Goal: Check status: Check status

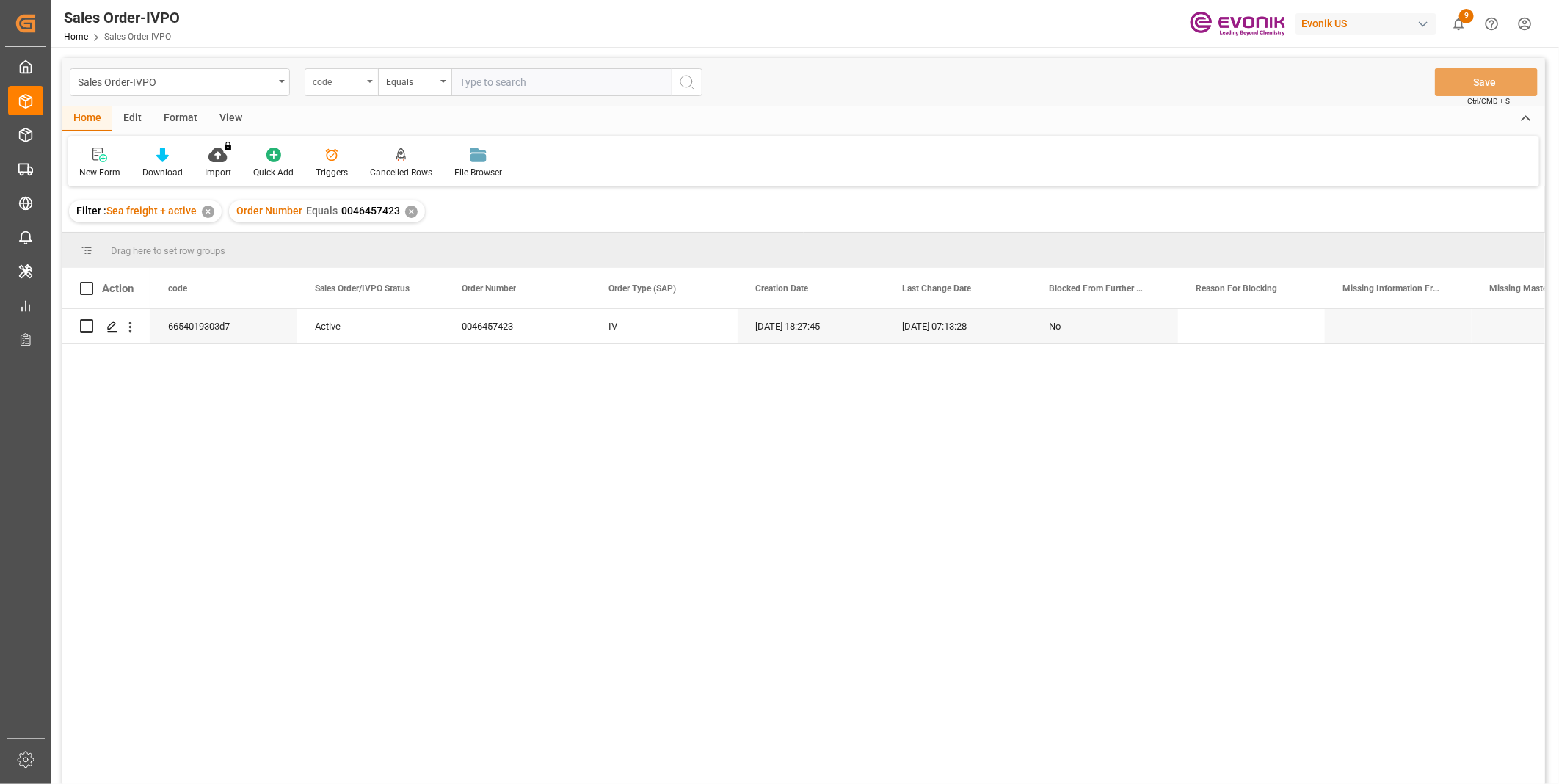
click at [346, 84] on div "code" at bounding box center [338, 81] width 50 height 17
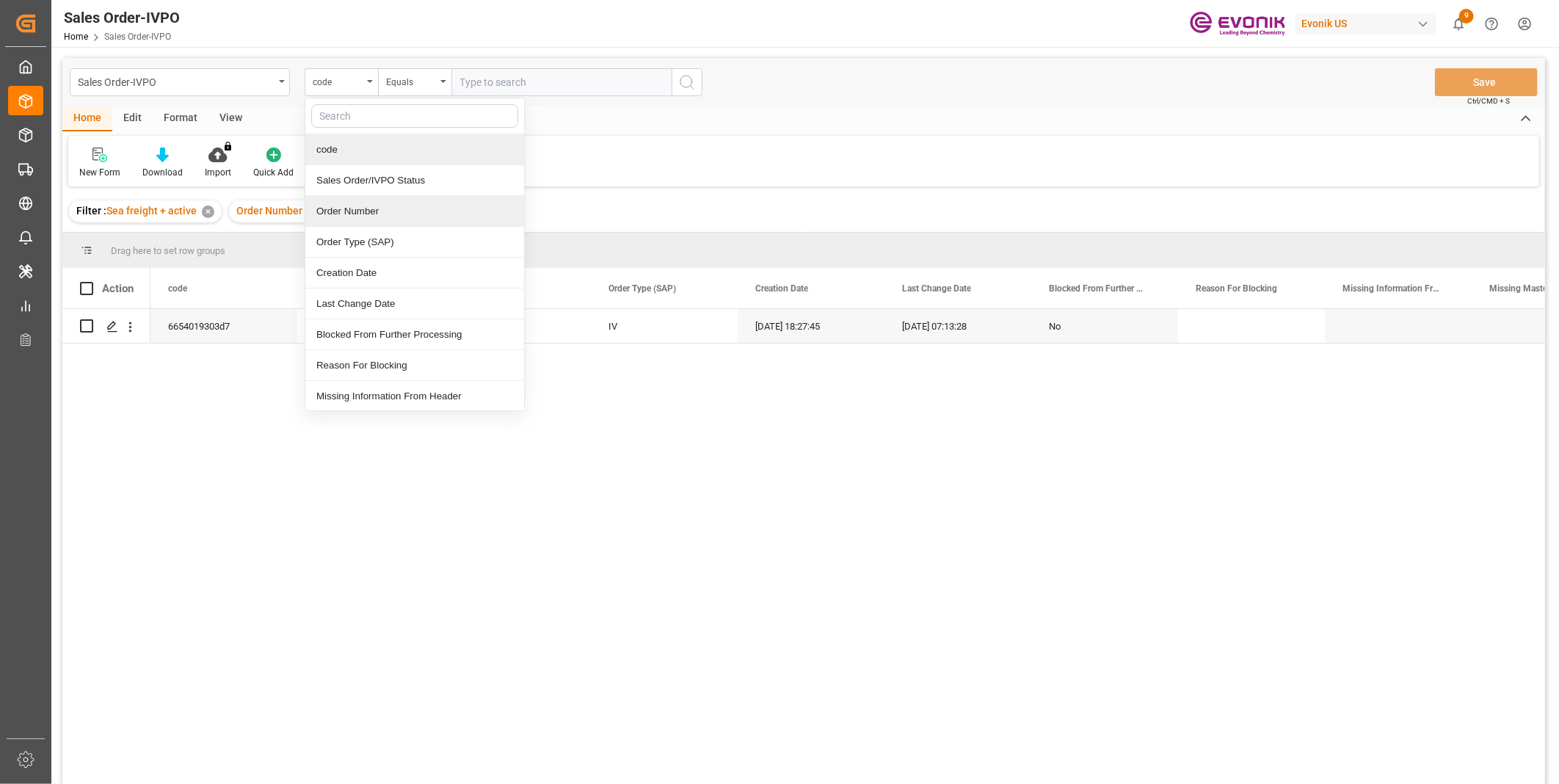
click at [355, 204] on div "Order Number" at bounding box center [414, 212] width 219 height 31
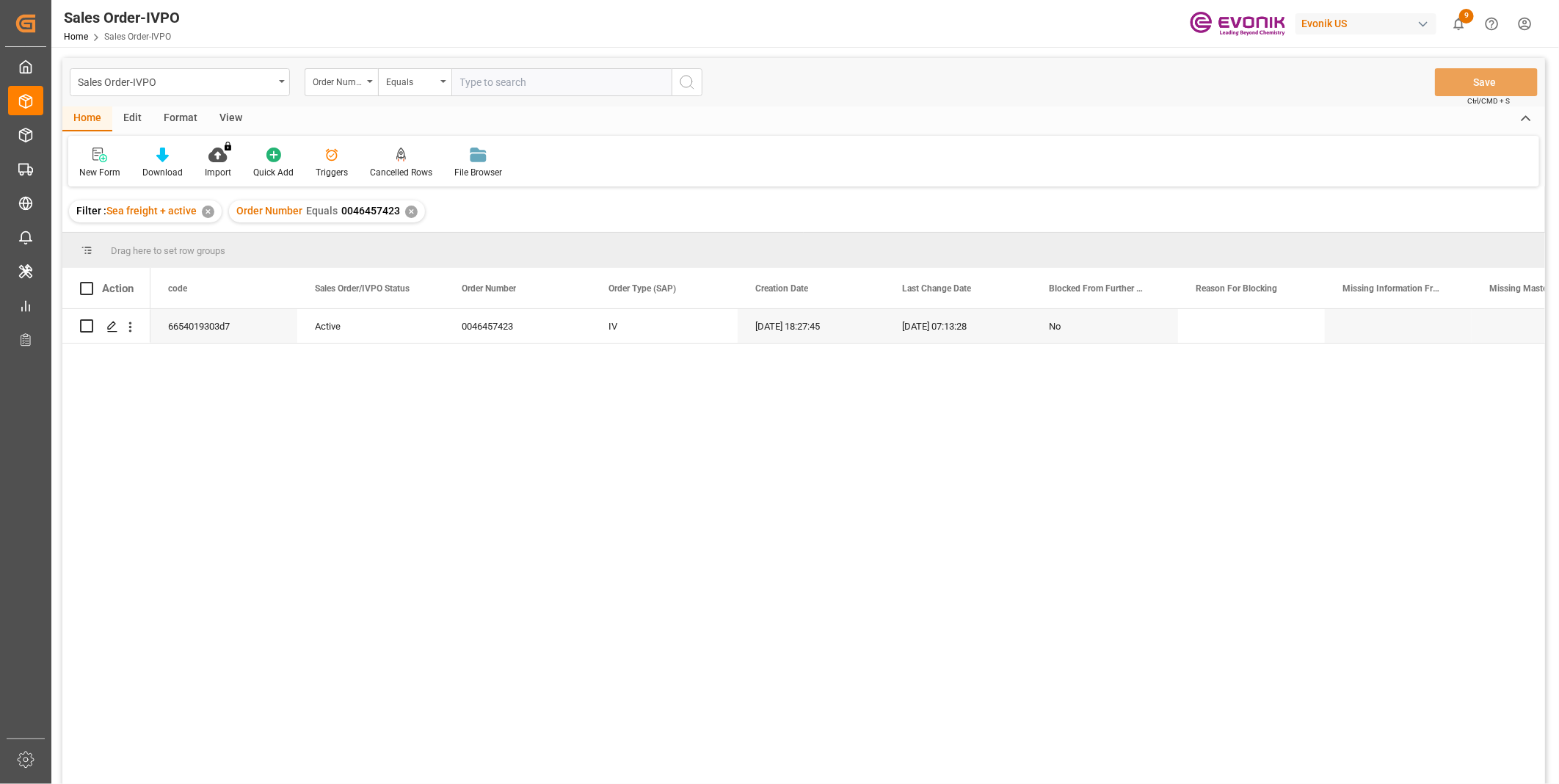
click at [405, 208] on div "✕" at bounding box center [411, 212] width 13 height 13
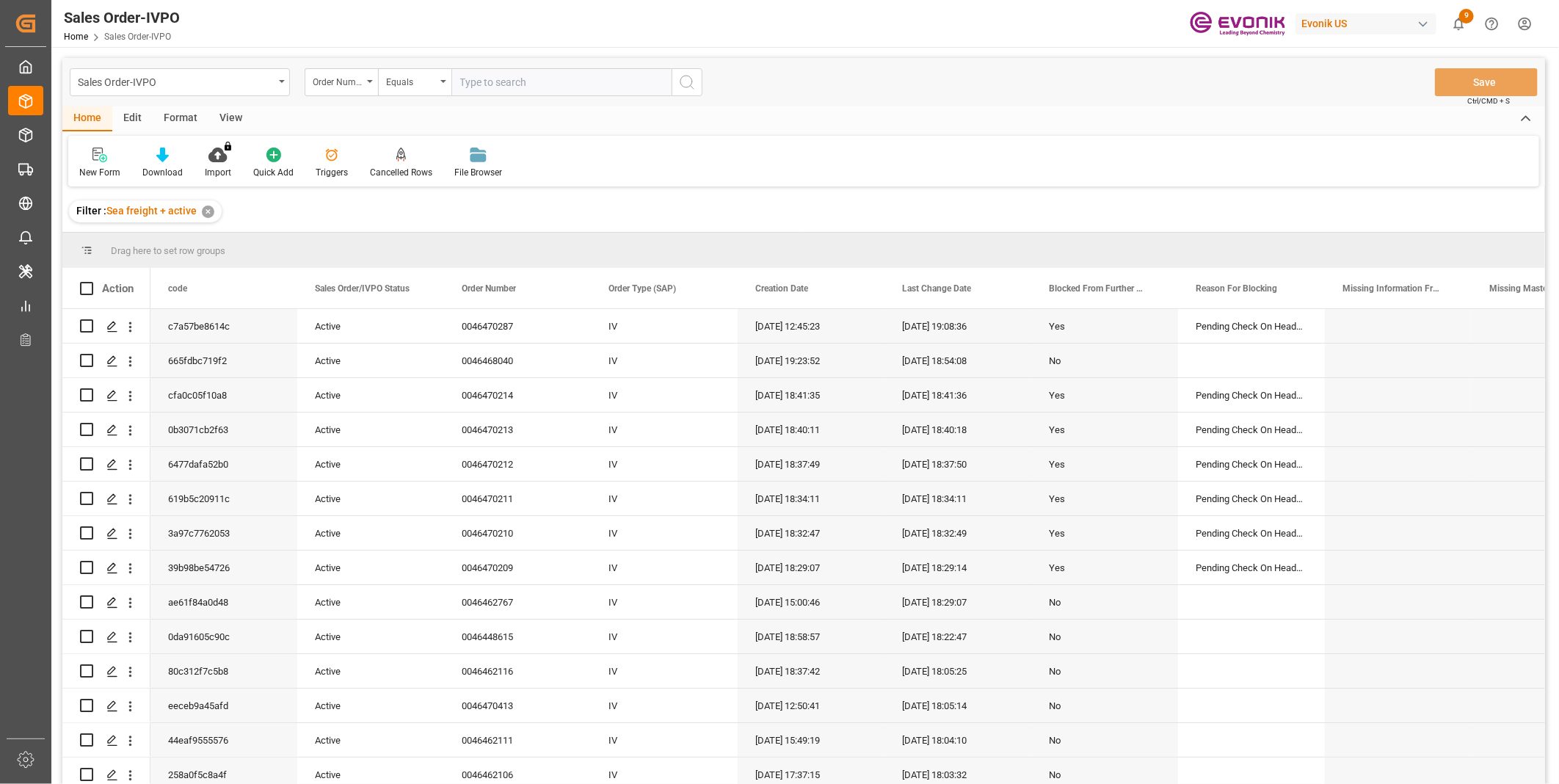
click at [524, 81] on input "text" at bounding box center [561, 82] width 220 height 28
paste input "0046469401"
type input "0046469401"
click at [692, 87] on line "search button" at bounding box center [692, 87] width 3 height 3
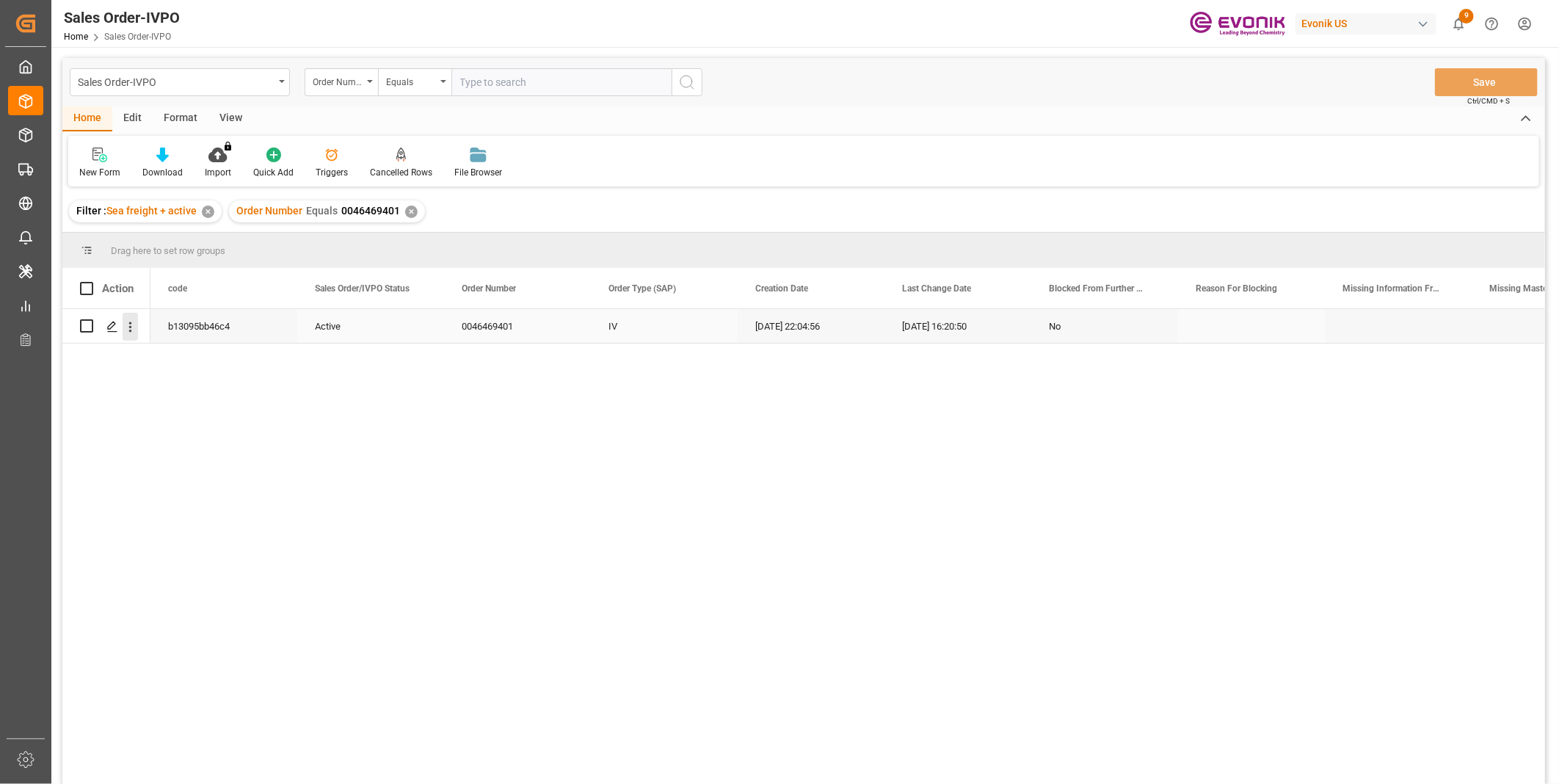
click at [133, 326] on icon "open menu" at bounding box center [130, 326] width 15 height 15
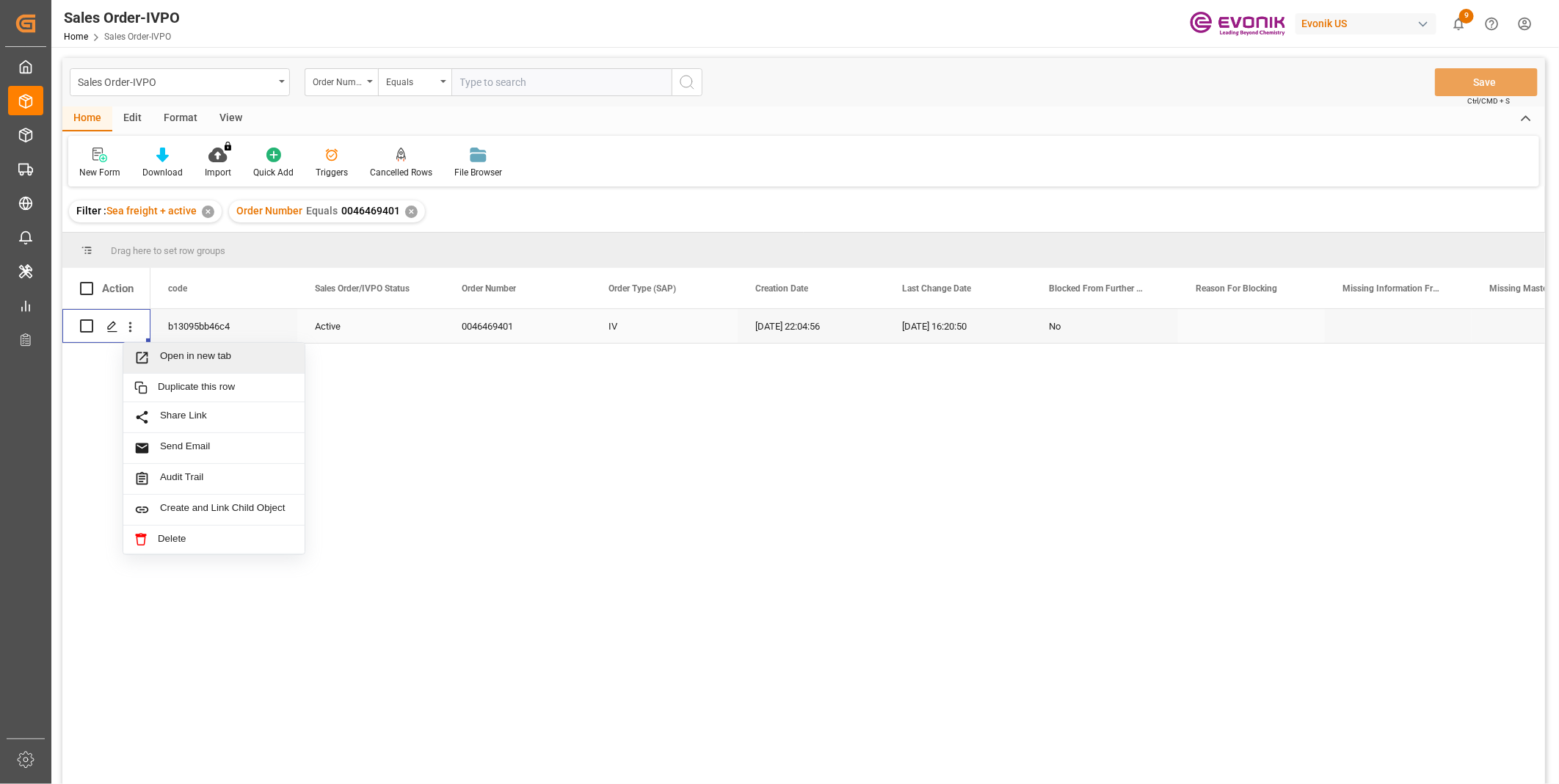
click at [195, 356] on span "Open in new tab" at bounding box center [227, 357] width 134 height 15
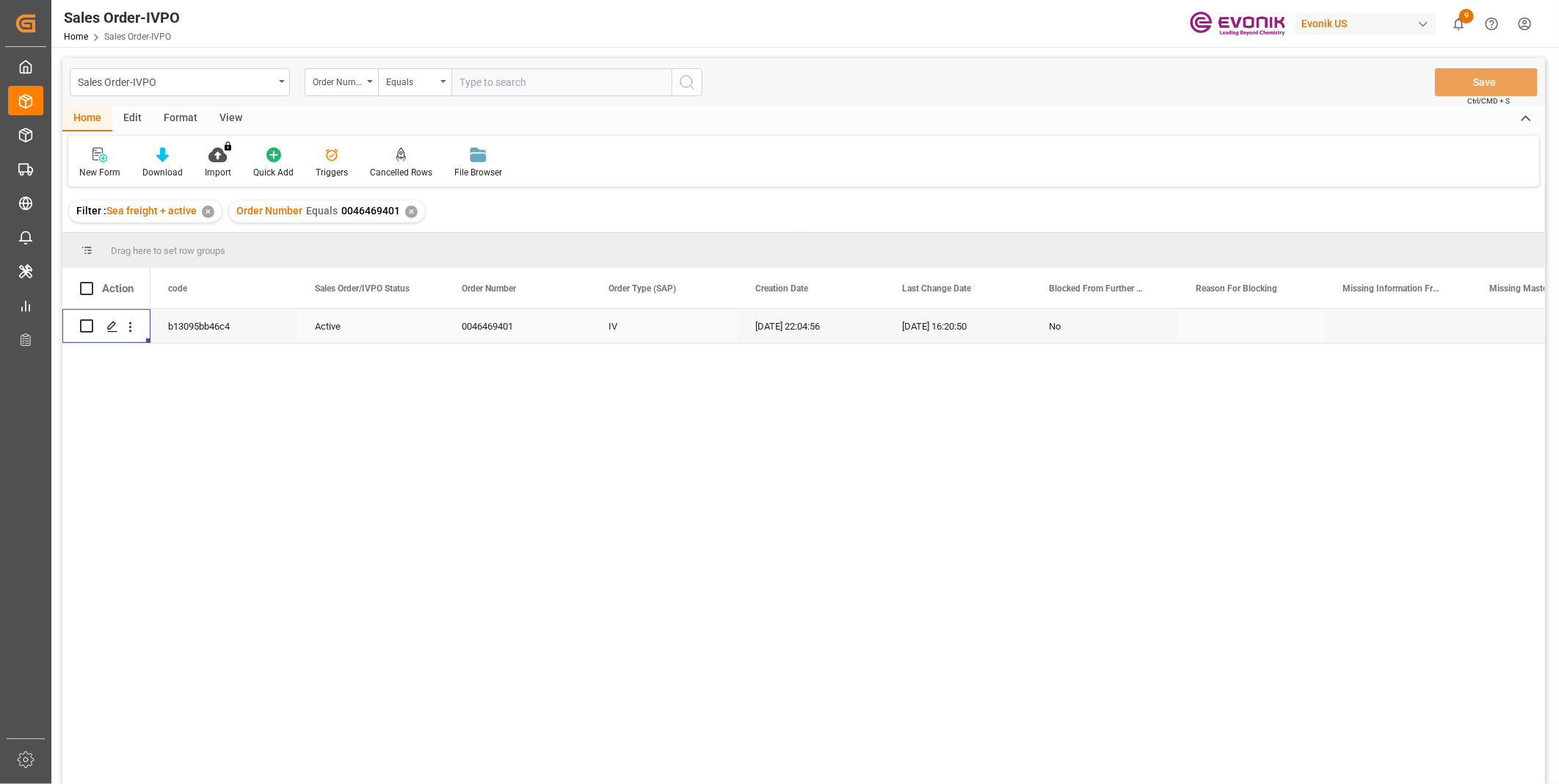
click at [500, 84] on input "text" at bounding box center [561, 82] width 220 height 28
paste input "46464928"
type input "0046464928"
click at [695, 74] on icon "search button" at bounding box center [687, 82] width 18 height 18
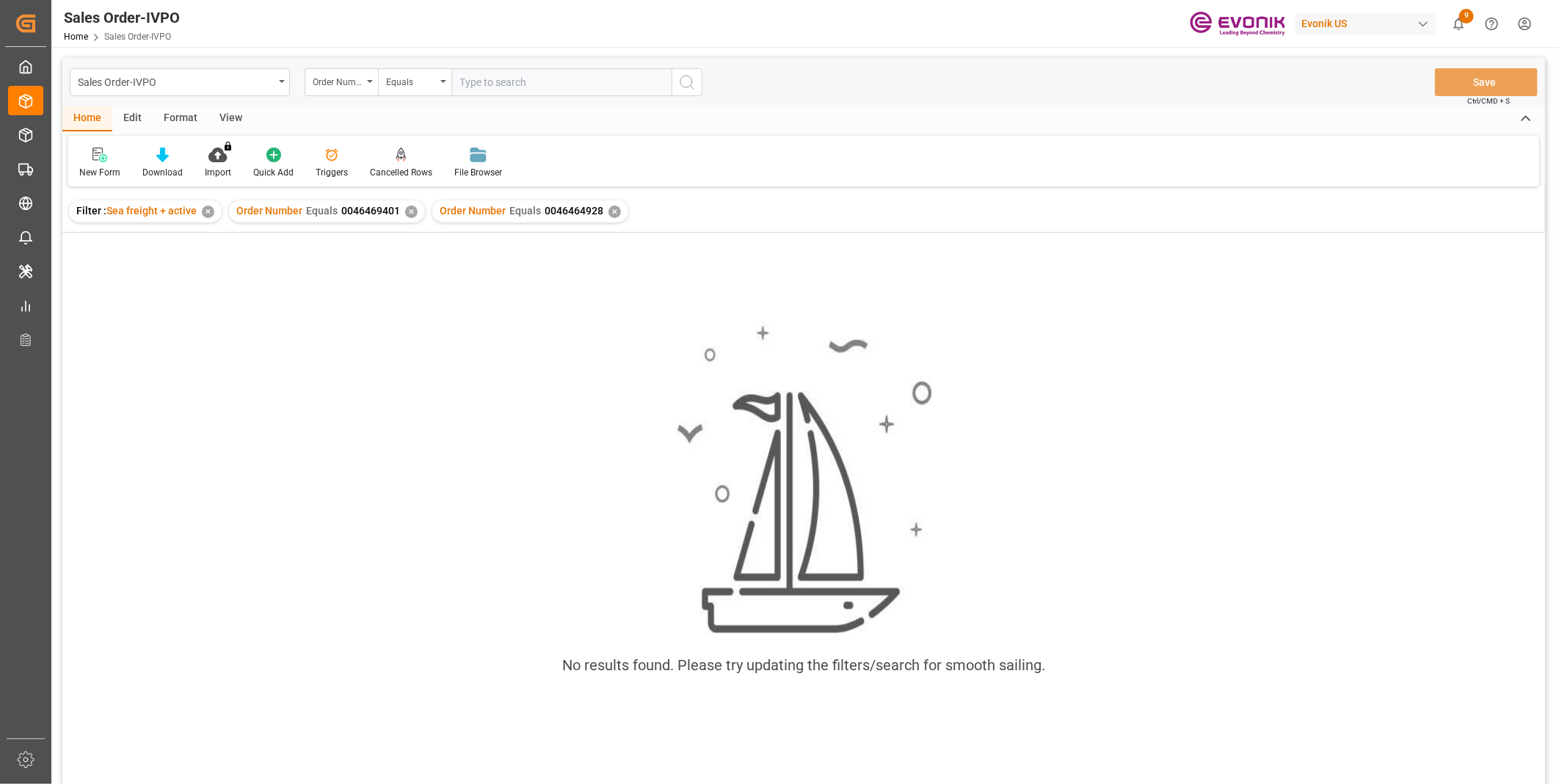
click at [406, 206] on div "✕" at bounding box center [411, 212] width 13 height 13
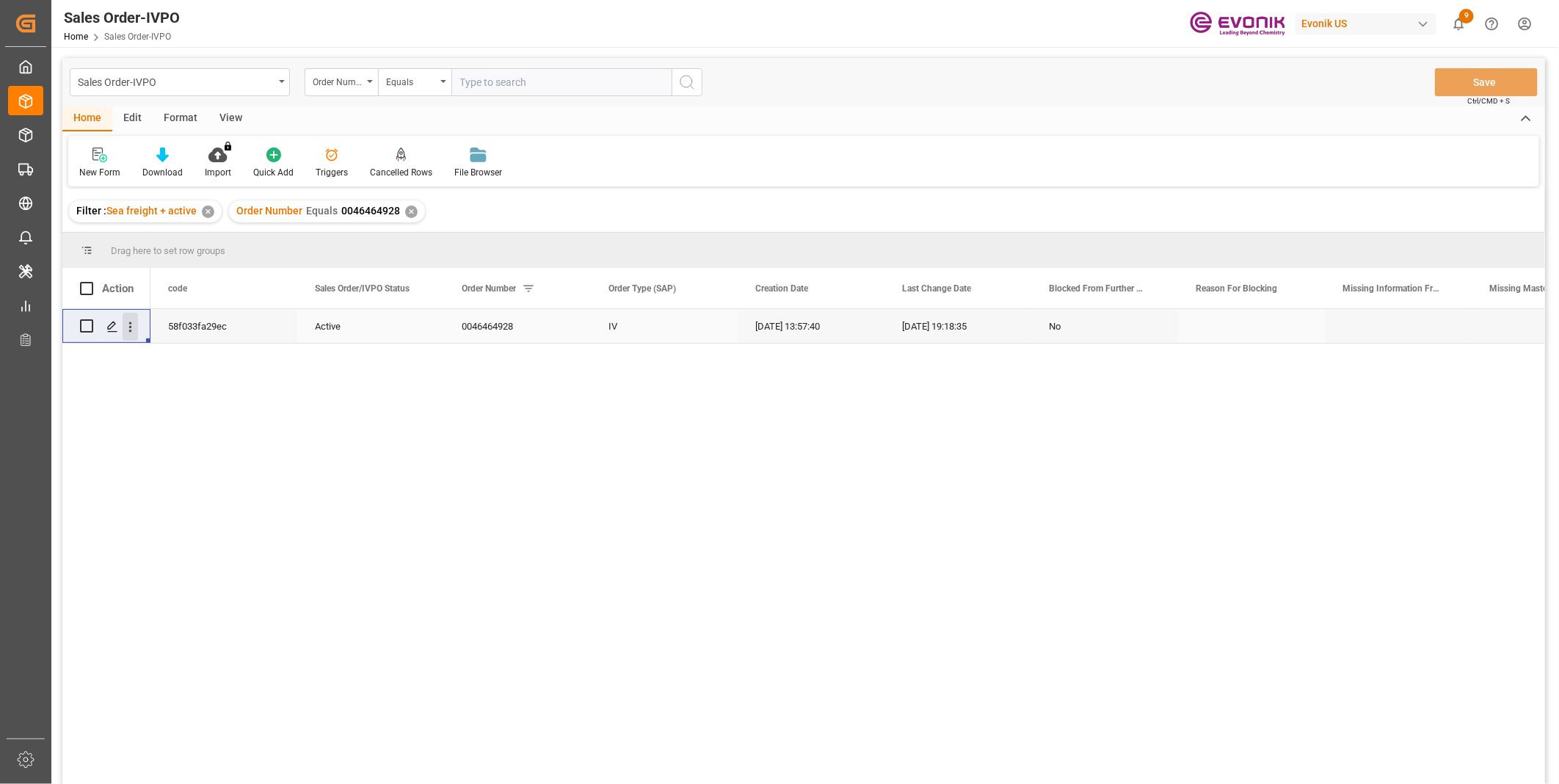
click at [129, 332] on icon "open menu" at bounding box center [130, 326] width 15 height 15
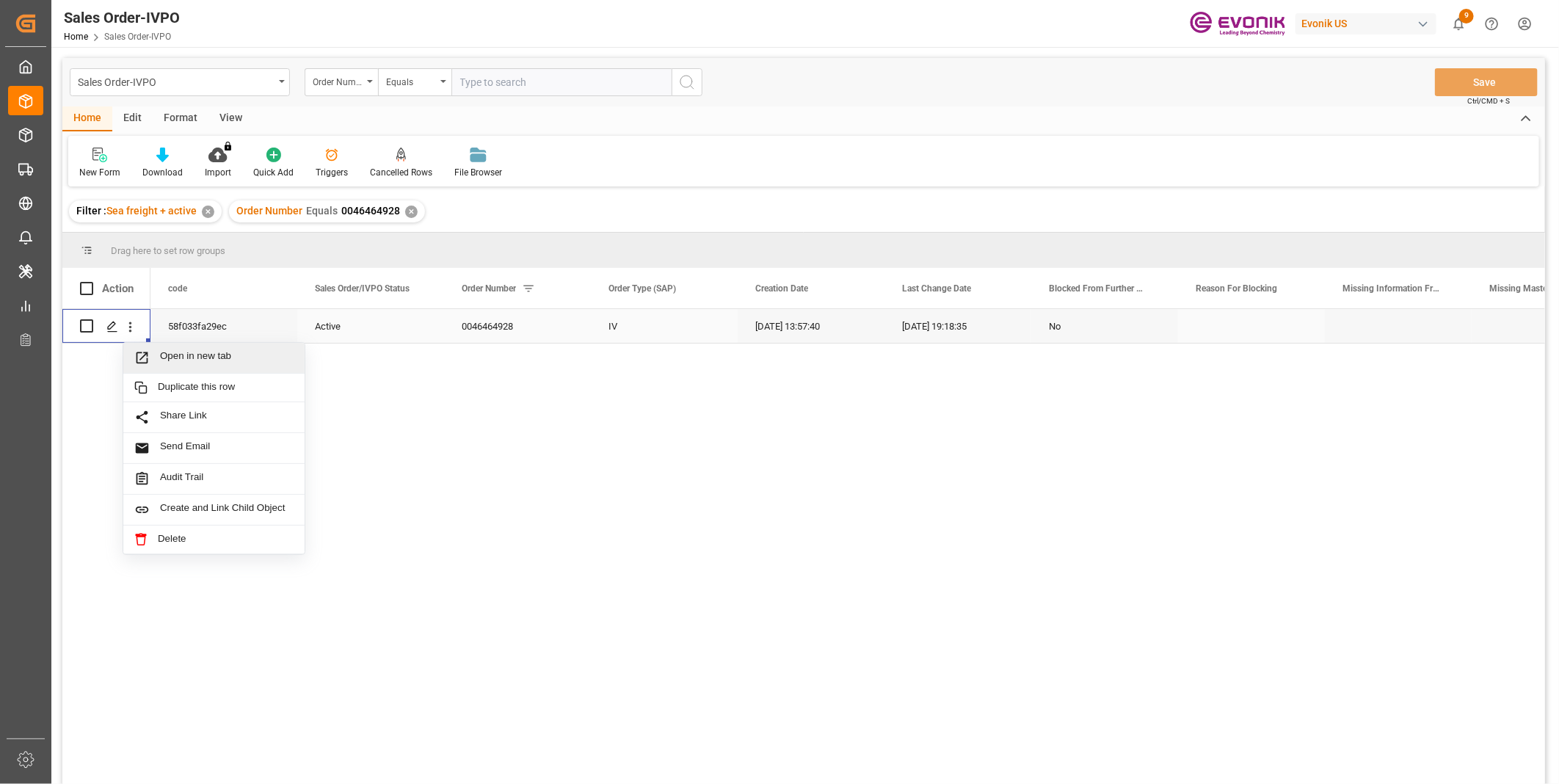
click at [162, 362] on span "Open in new tab" at bounding box center [227, 357] width 134 height 15
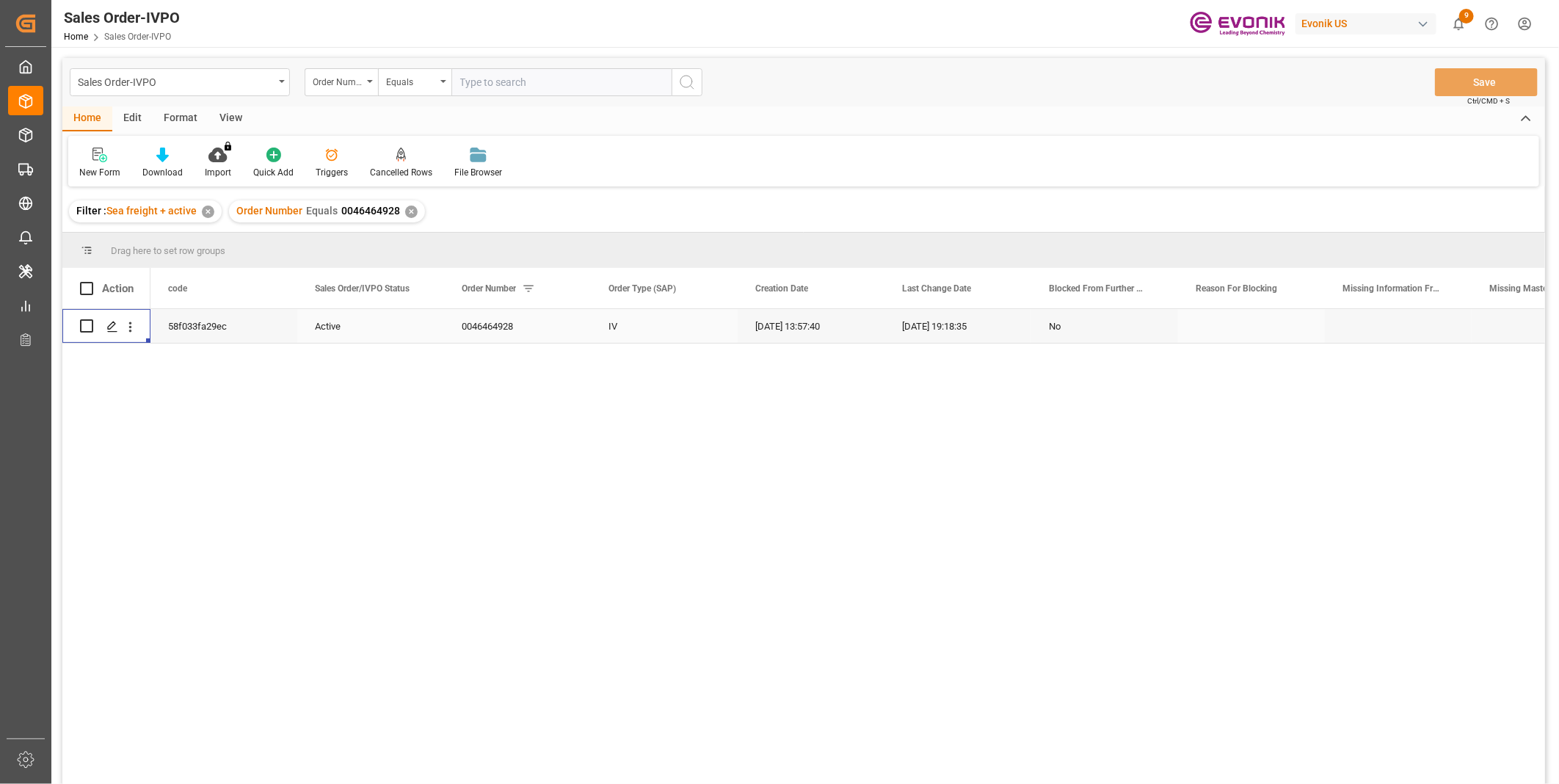
click at [490, 82] on input "text" at bounding box center [561, 82] width 220 height 28
paste input "46464931"
type input "0046464931"
click at [678, 78] on icon "search button" at bounding box center [687, 82] width 18 height 18
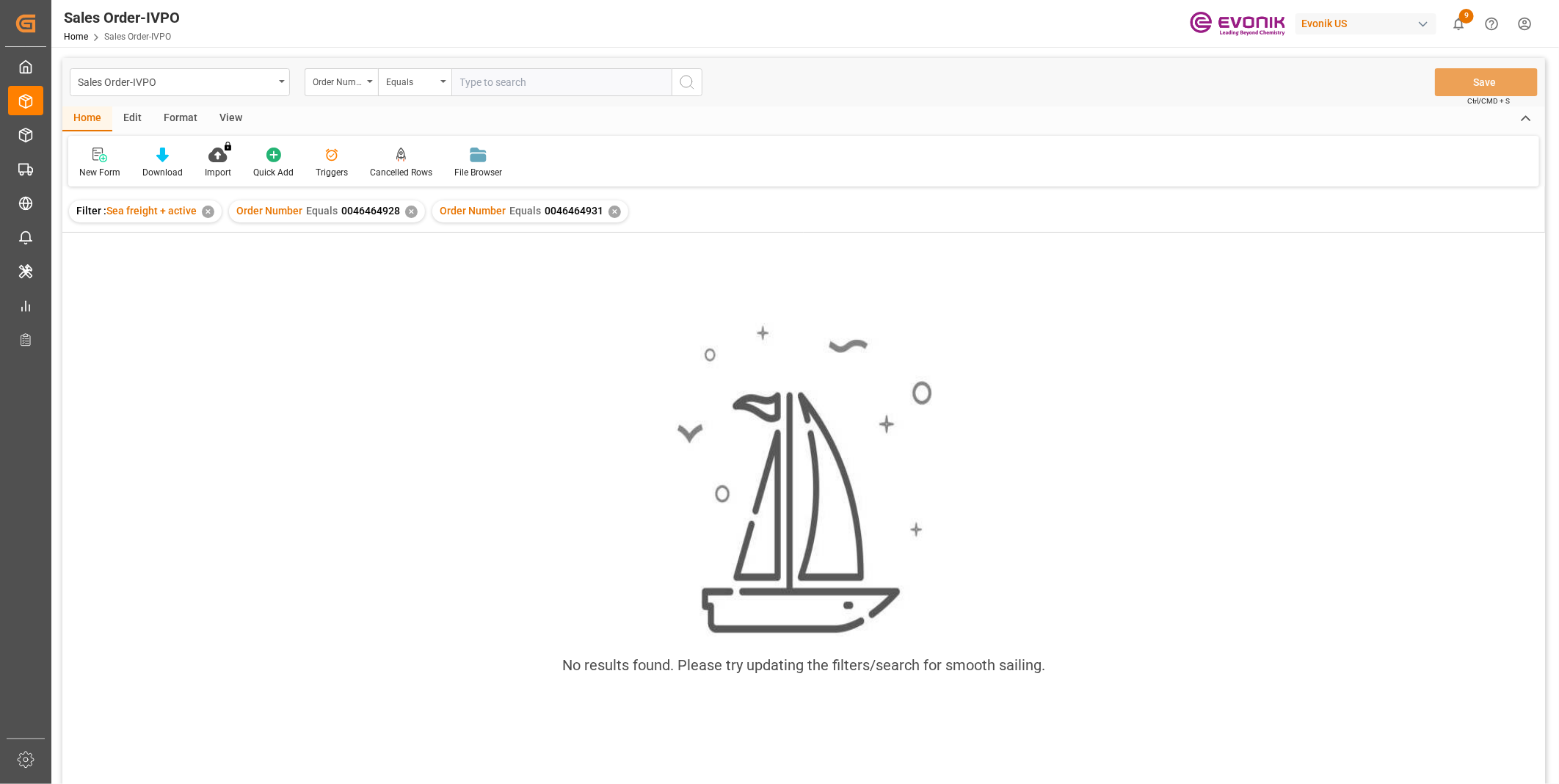
click at [406, 218] on div "Order Number Equals 0046464928 ✕" at bounding box center [327, 212] width 196 height 22
click at [406, 214] on div "✕" at bounding box center [411, 212] width 13 height 13
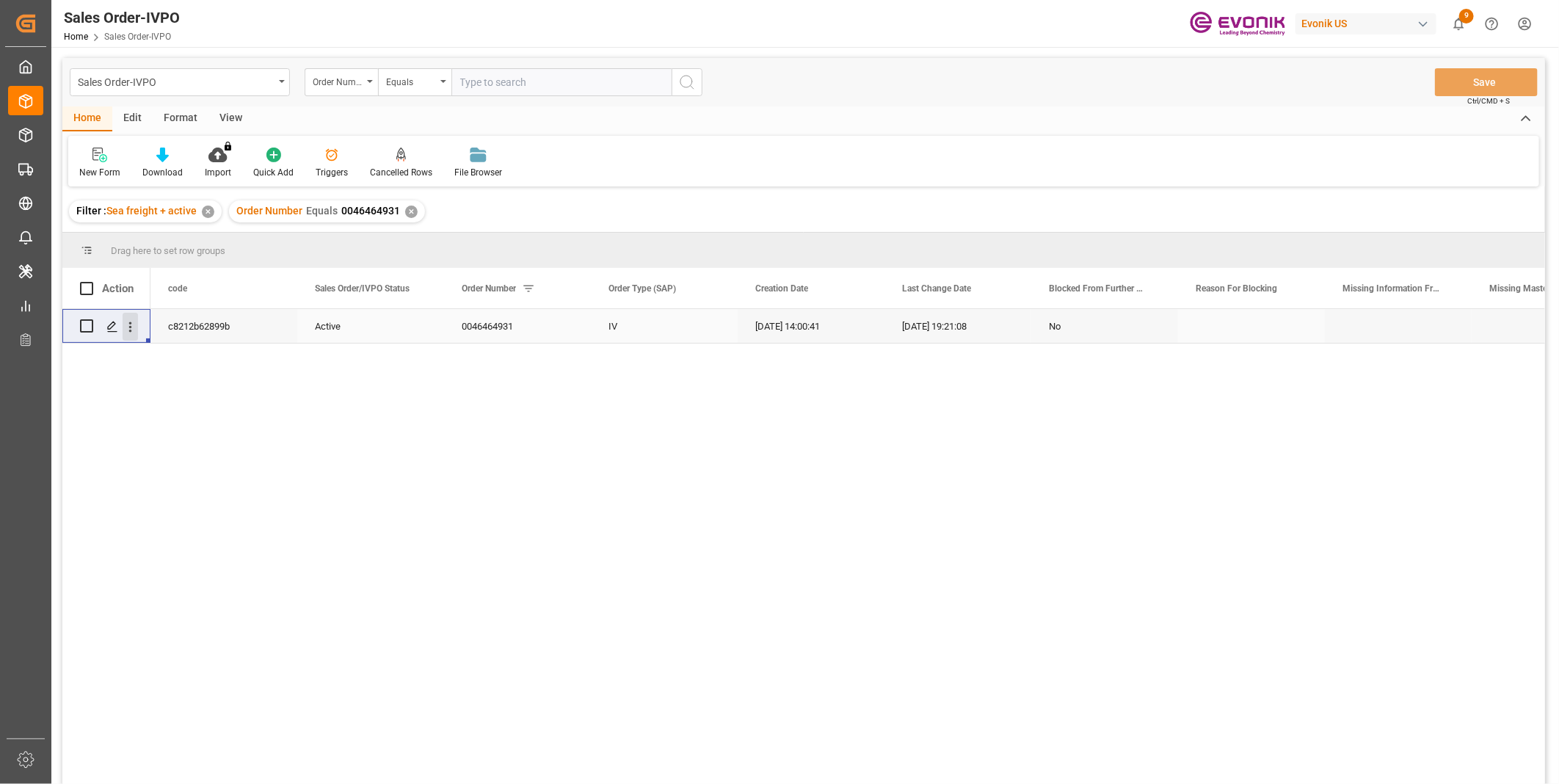
click at [135, 327] on icon "open menu" at bounding box center [130, 326] width 15 height 15
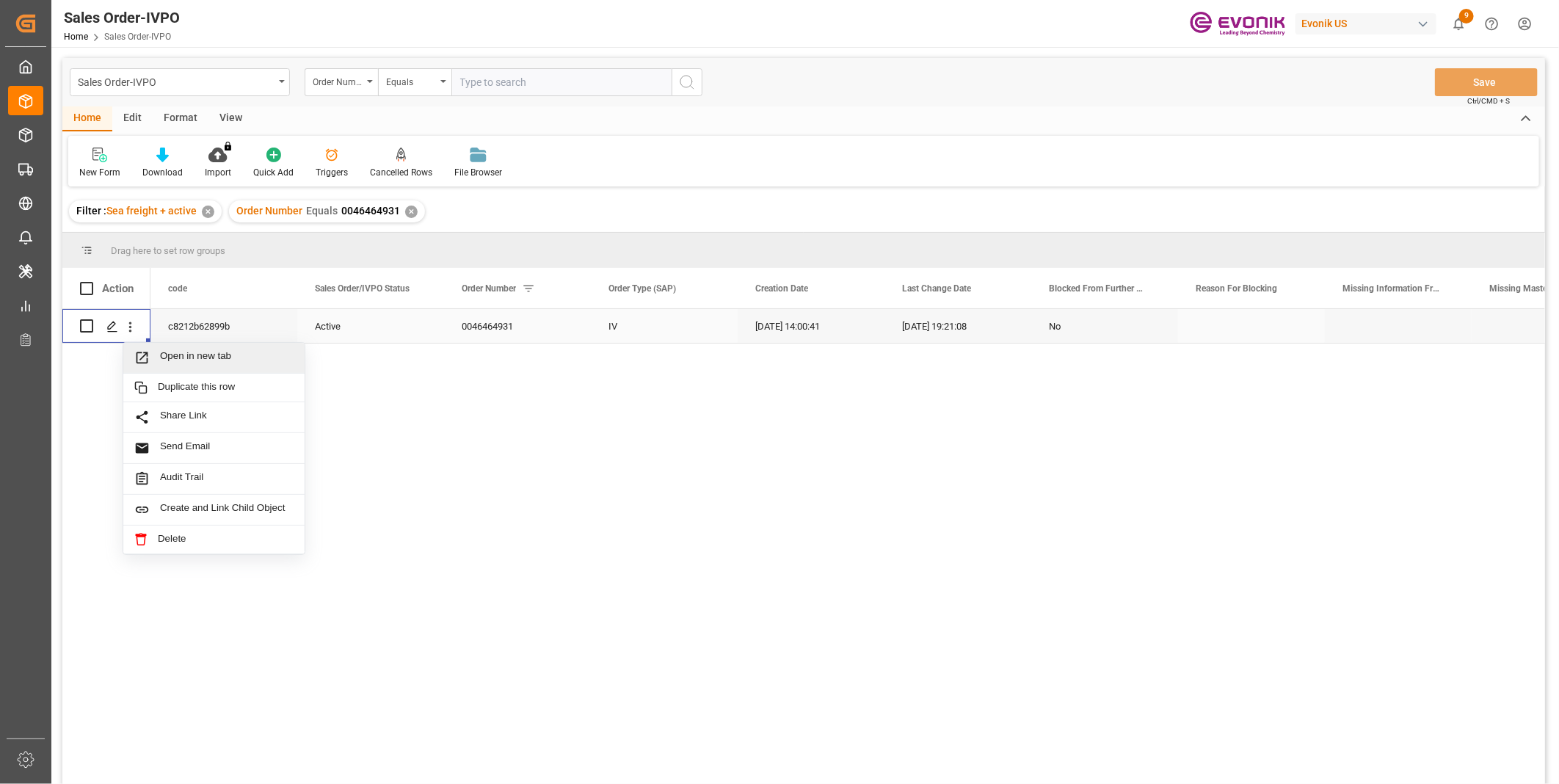
click at [174, 355] on span "Open in new tab" at bounding box center [227, 357] width 134 height 15
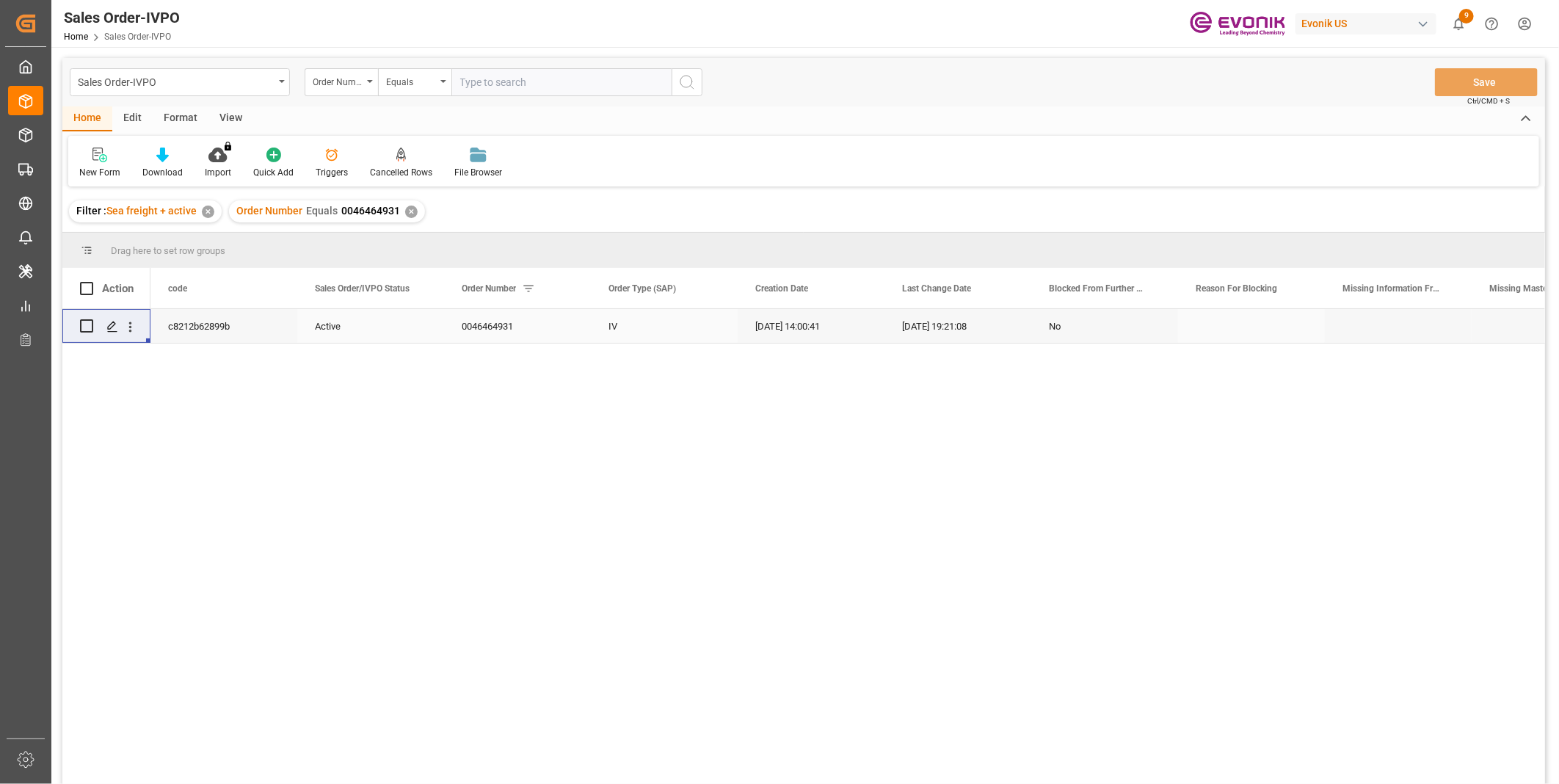
click at [525, 79] on input "text" at bounding box center [561, 82] width 220 height 28
paste input "46464930"
type input "0046464930"
click at [686, 81] on icon "search button" at bounding box center [687, 82] width 18 height 18
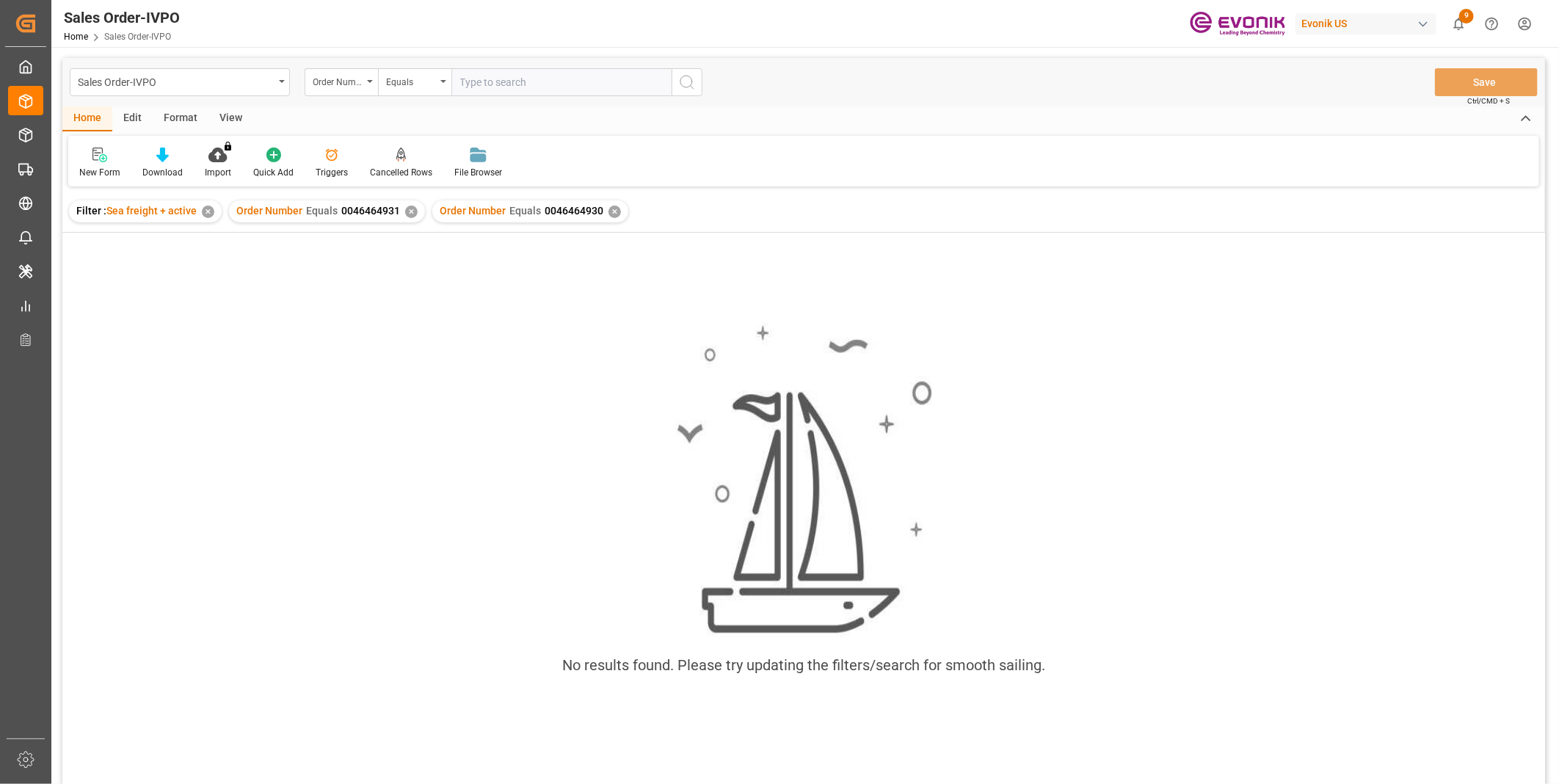
click at [405, 212] on div "✕" at bounding box center [411, 212] width 13 height 13
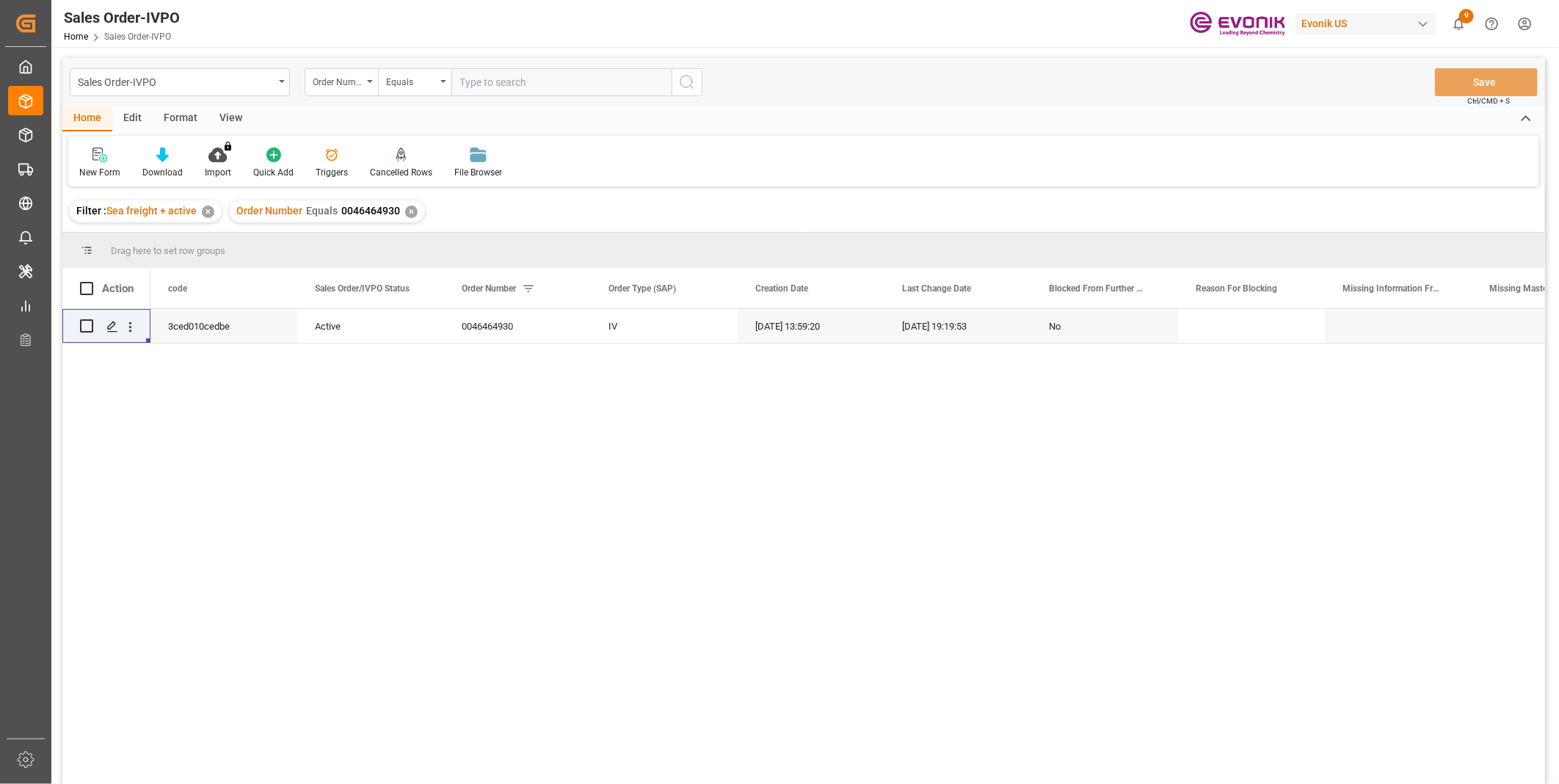
click at [151, 446] on div "3ced010cedbe Active 0046464930 IV 07-22-2025 13:59:20 08-26-2025 19:19:53 No" at bounding box center [848, 550] width 1394 height 484
click at [133, 324] on icon "open menu" at bounding box center [130, 326] width 15 height 15
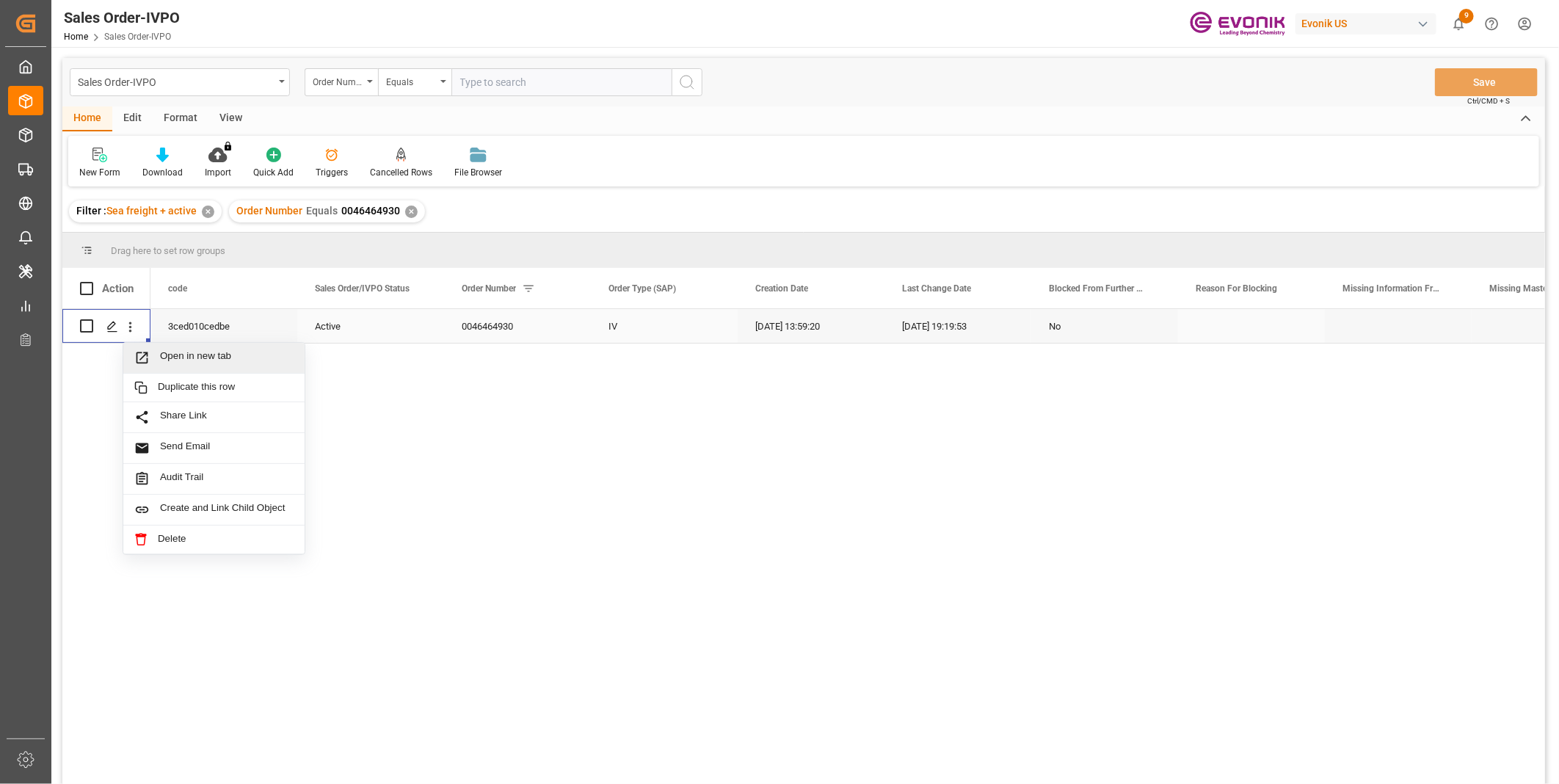
click at [186, 355] on span "Open in new tab" at bounding box center [227, 357] width 134 height 15
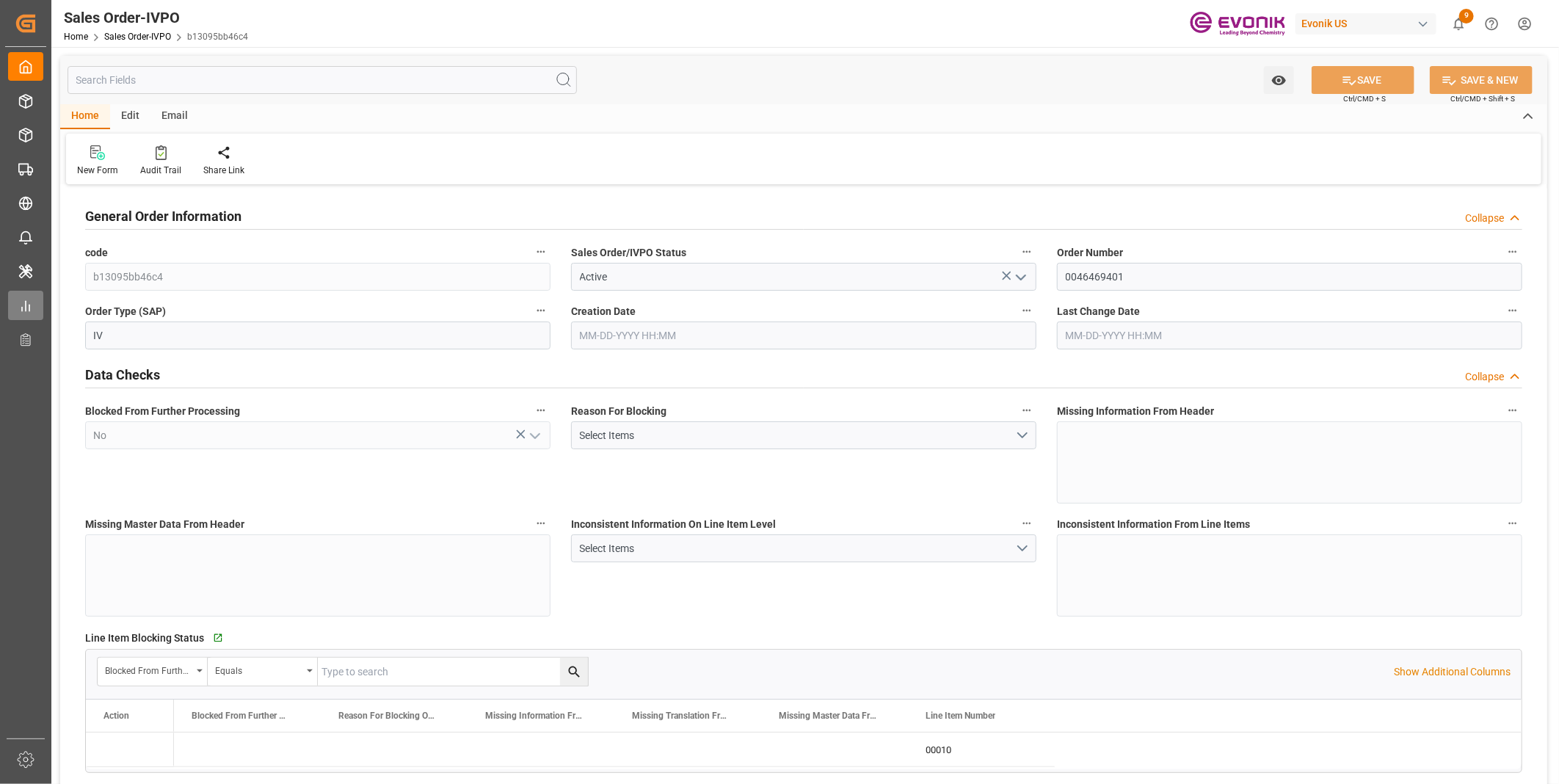
type input "BRSSZ"
type input "livia.leone@evonik.comTelephone No: 55 19 3475-3130"
type input "0"
type input "1"
type input "4396.6"
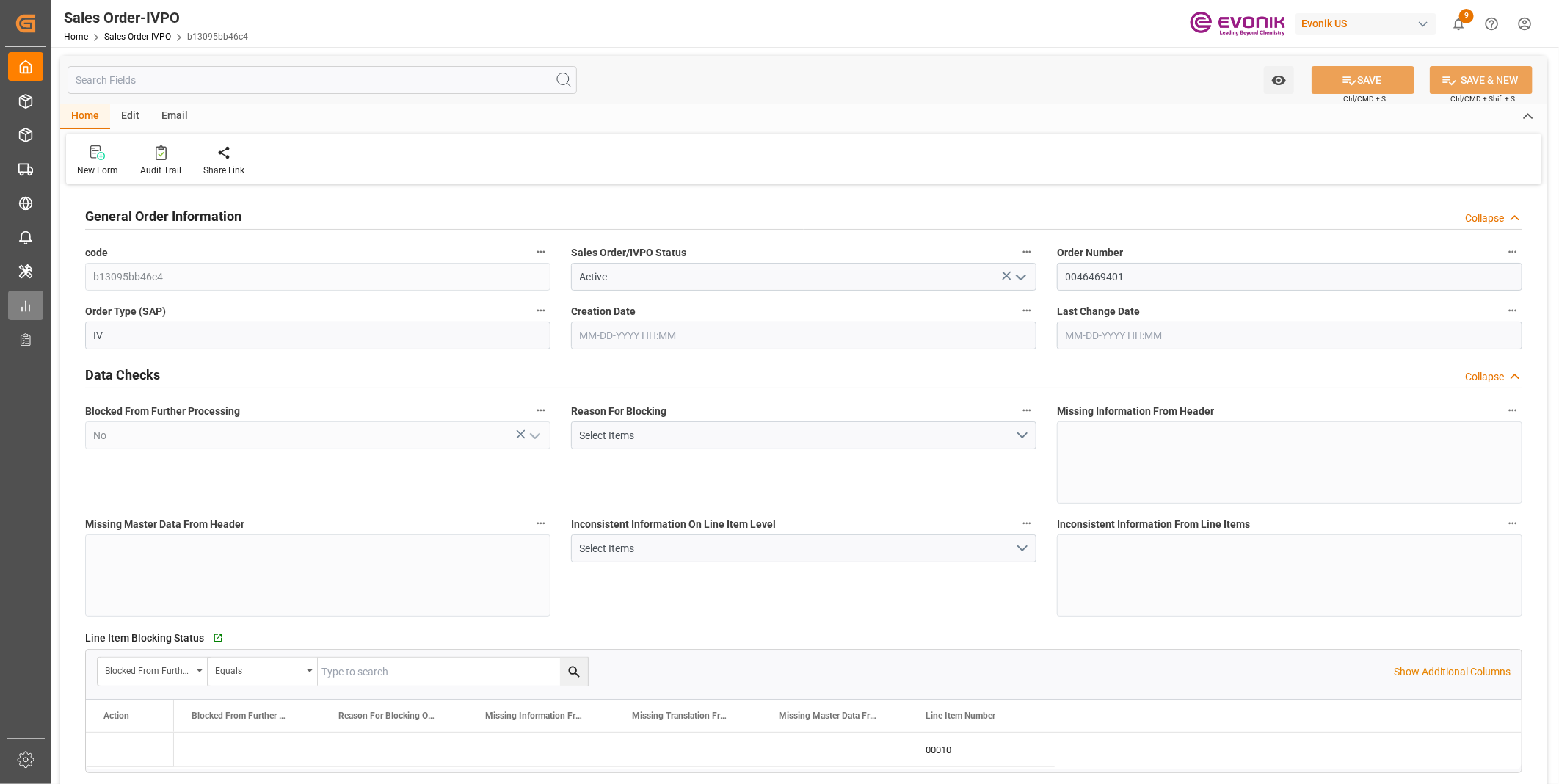
type input "08-20-2025 22:04"
type input "08-21-2025 16:20"
type input "livia.leone@evonik.comTelephone No: 55 19 3475-3130"
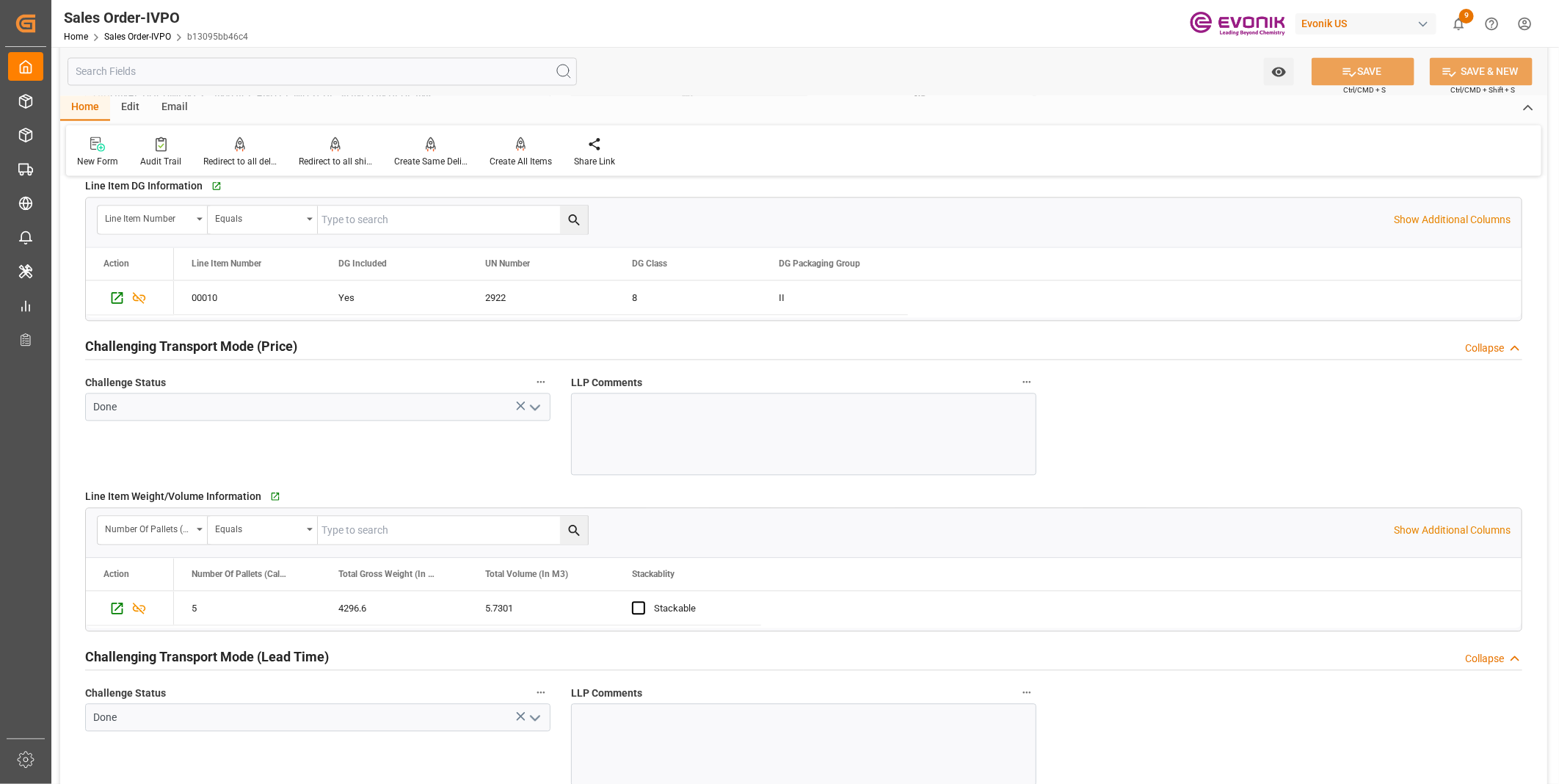
scroll to position [2038, 0]
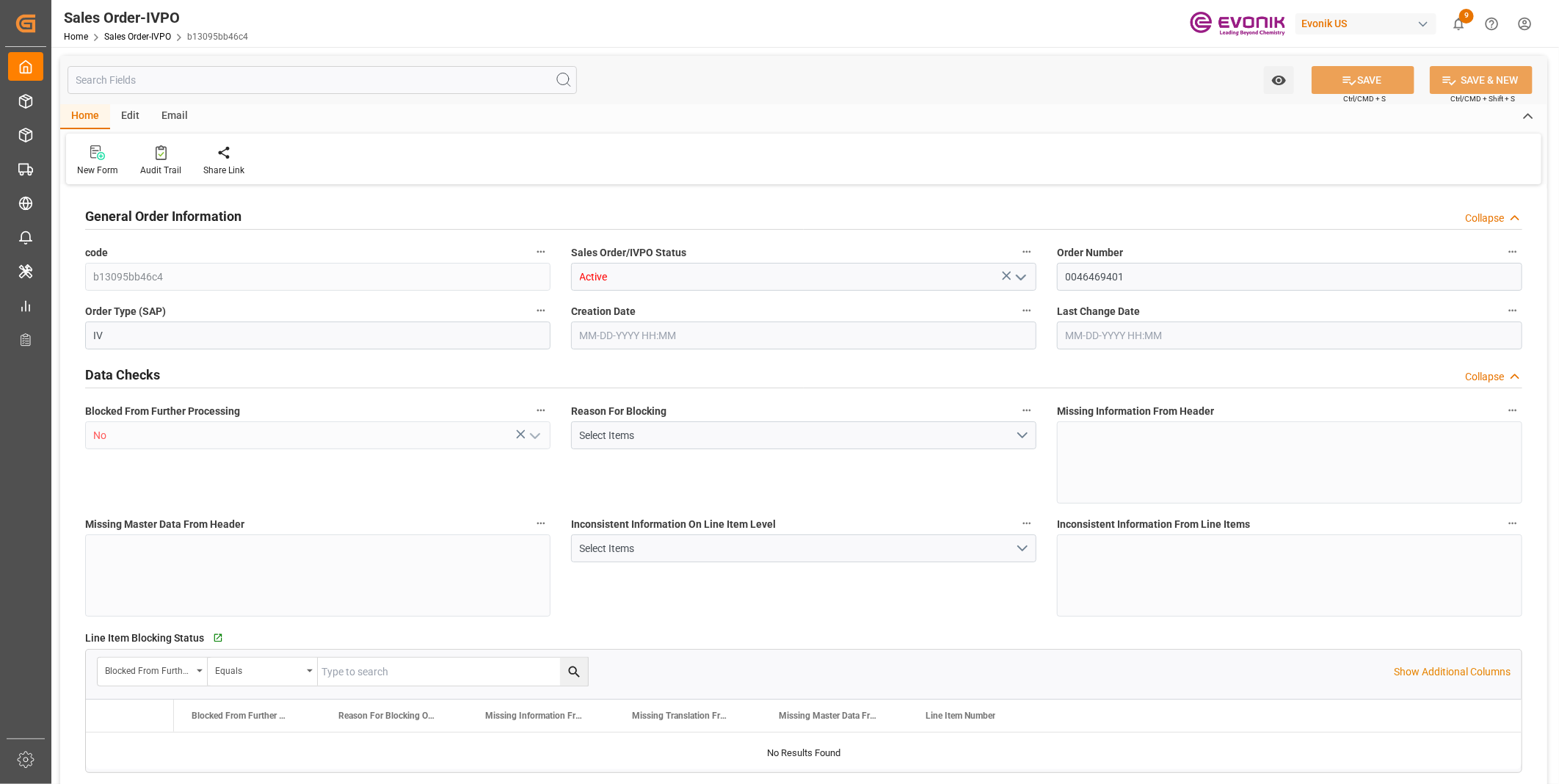
type input "BRSSZ"
type input "livia.leone@evonik.comTelephone No: 55 19 3475-3130"
type input "0"
type input "1"
type input "4396.6"
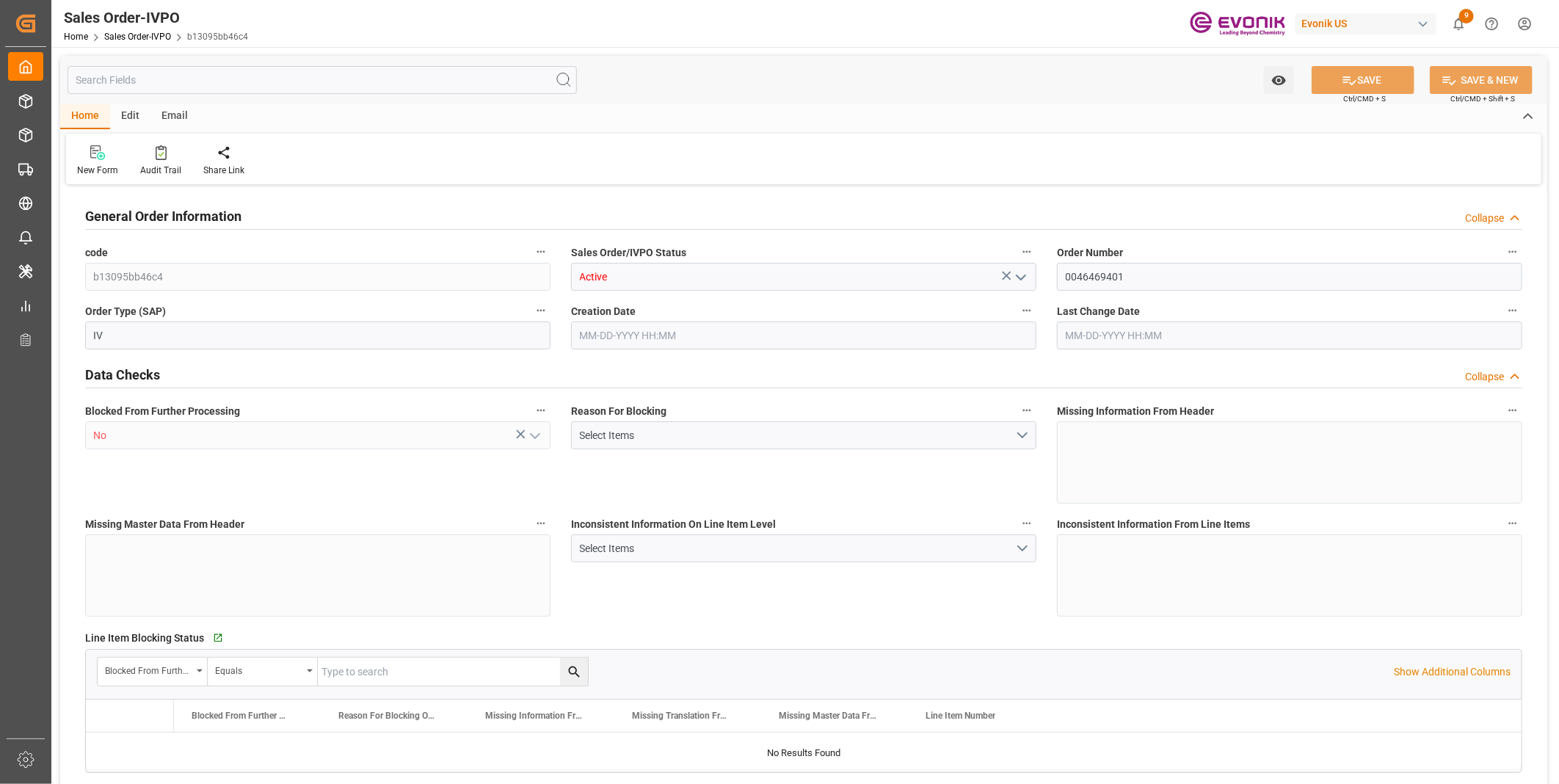
type input "08-20-2025 22:04"
type input "08-21-2025 16:20"
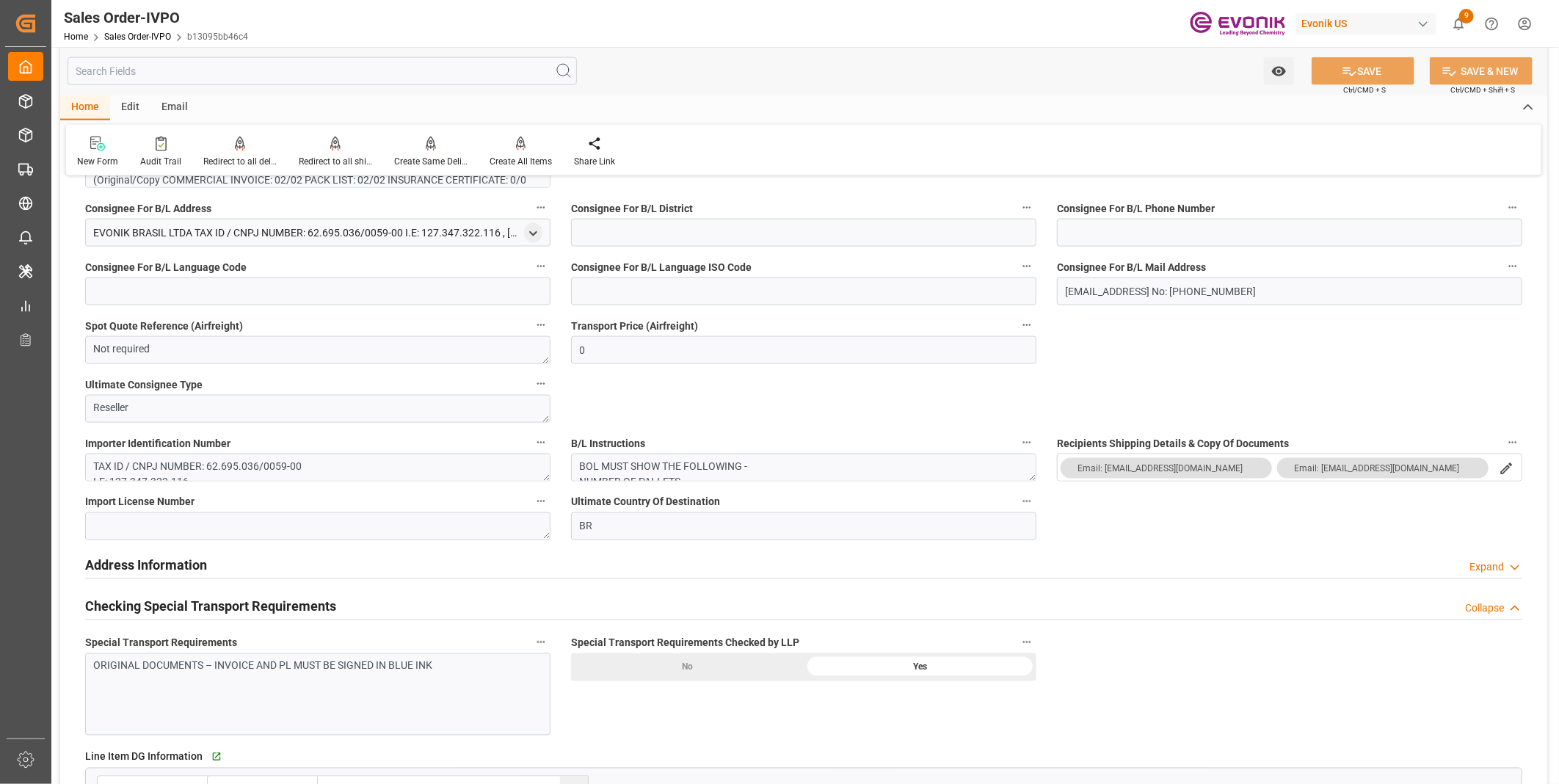
scroll to position [1468, 0]
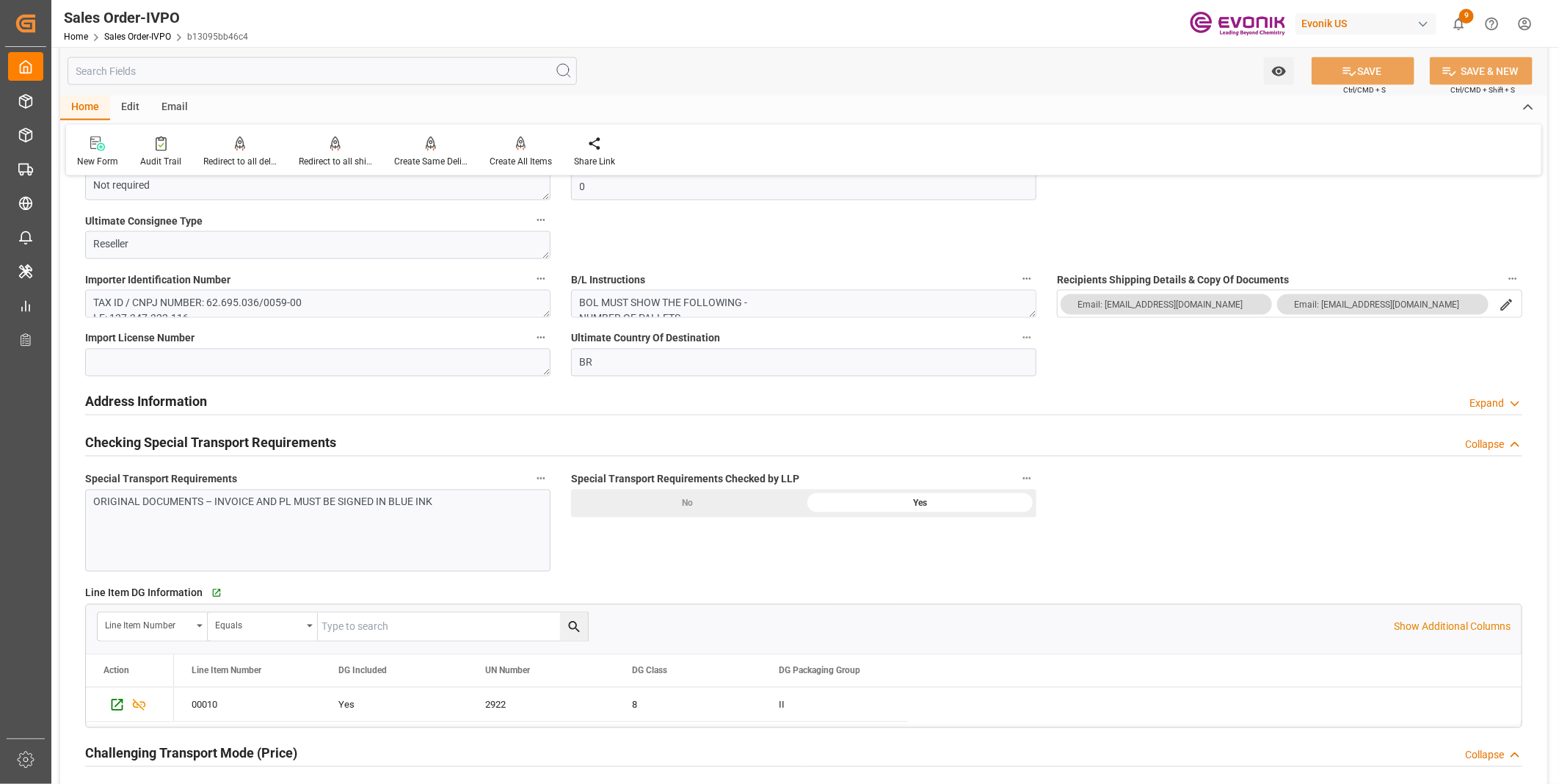
type input "livia.leone@evonik.comTelephone No: 55 19 3475-3130"
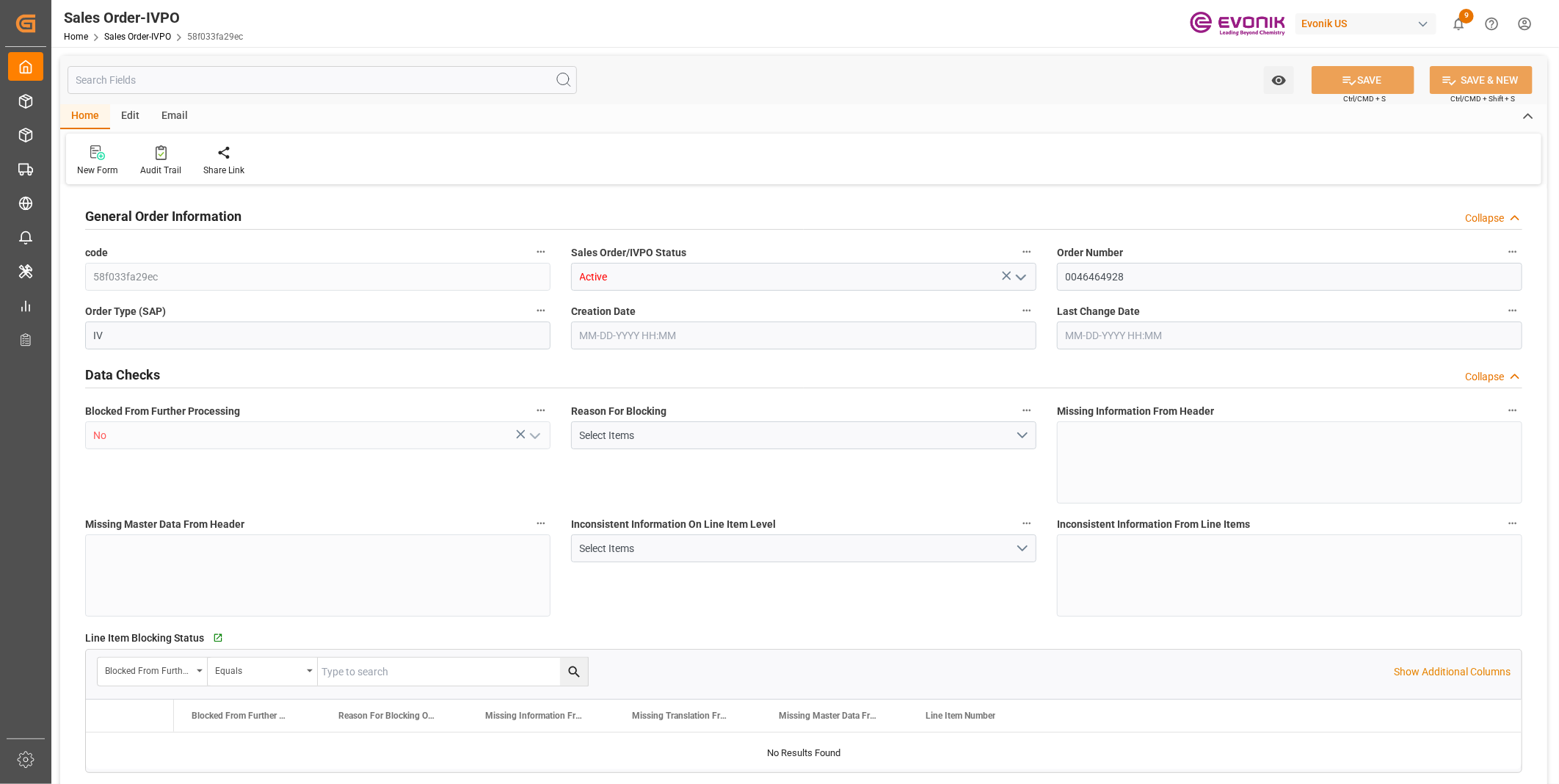
type input "GBSOU"
type input "+44 (0) 161 2304357Fax No.:"
type input "0"
type input "1"
type input "2"
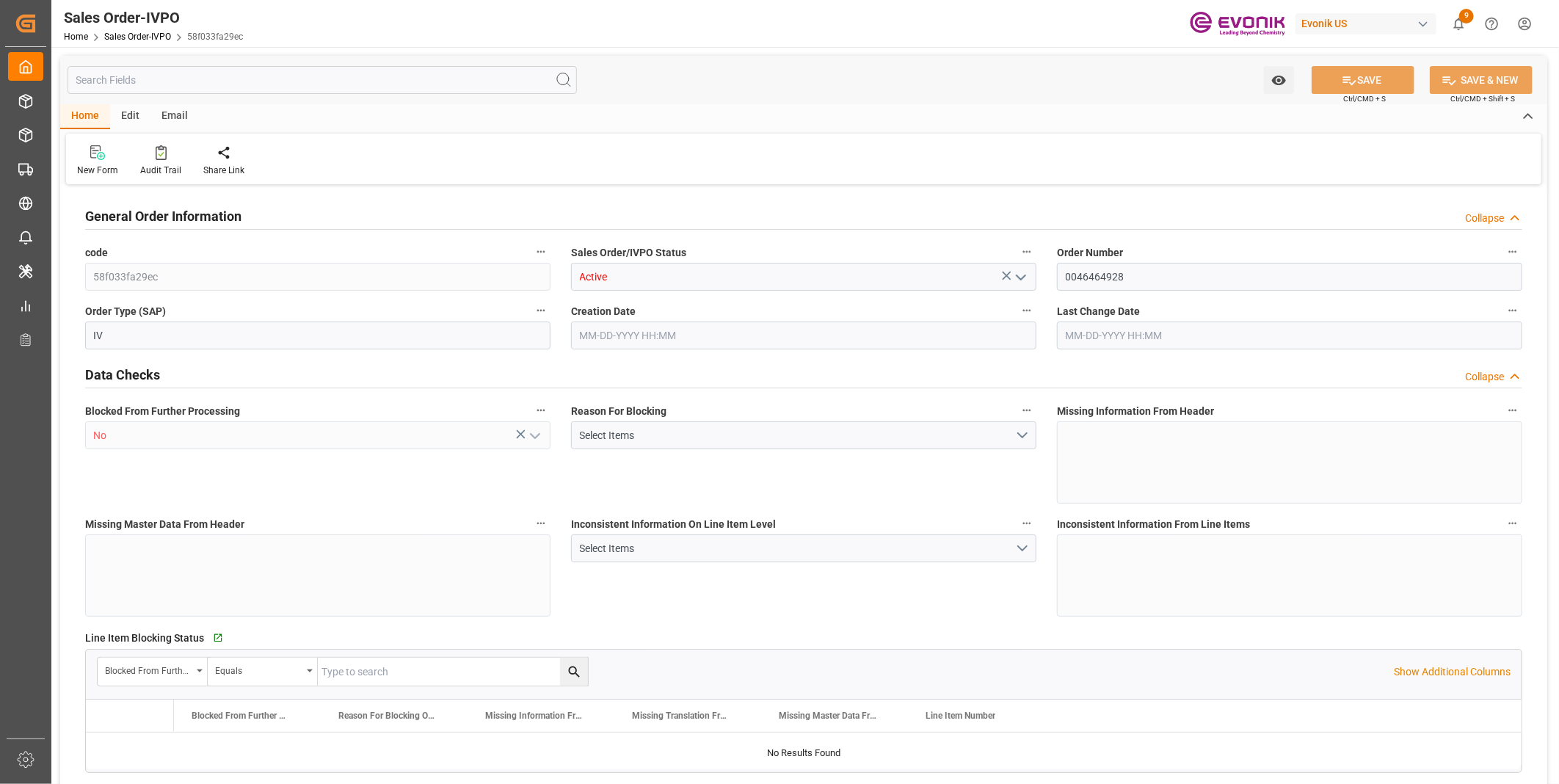
type input "2"
type input "18774"
type input "50.112"
type input "17000"
type input "30"
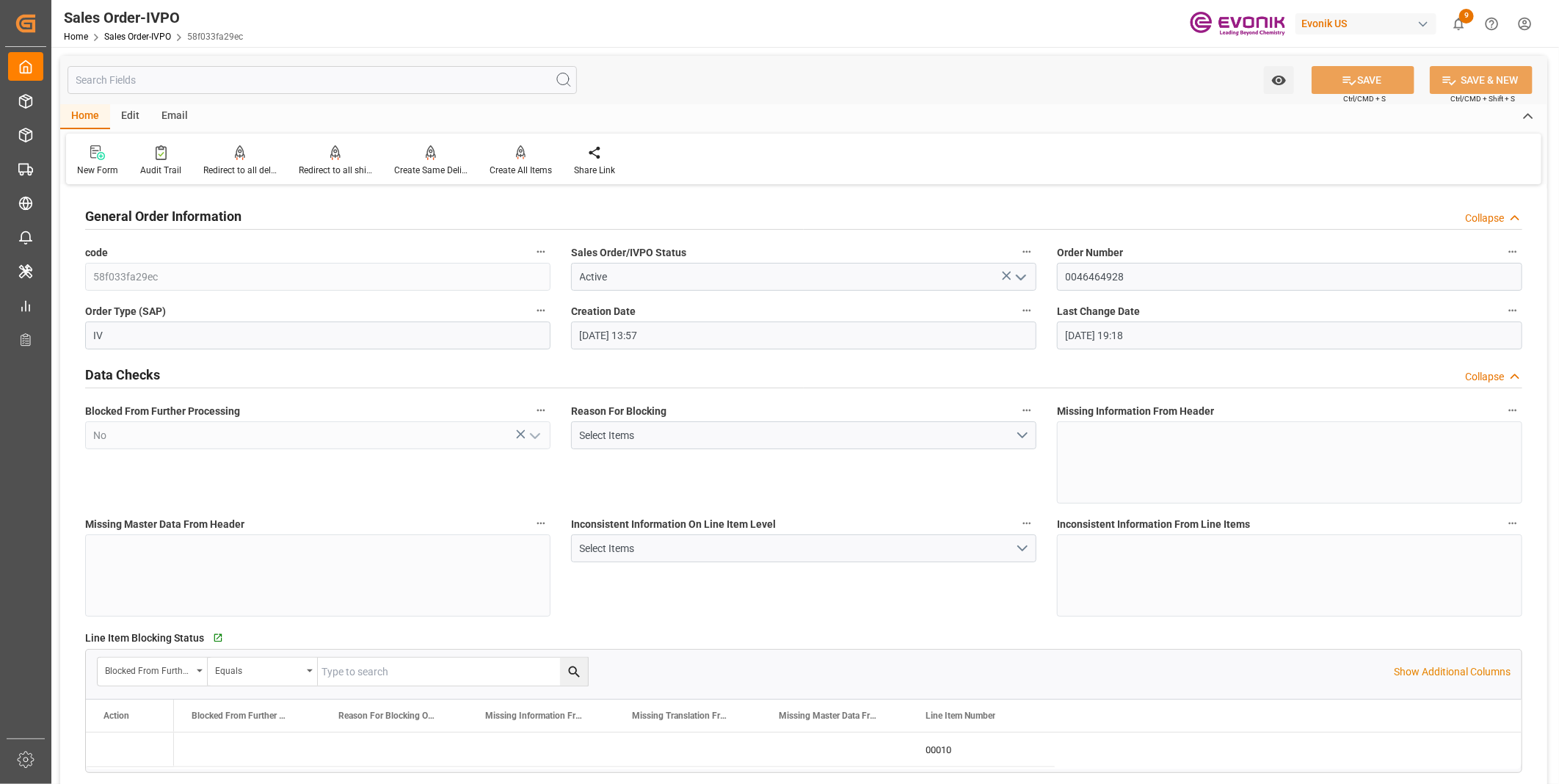
type input "[DATE] 13:57"
type input "[DATE] 19:18"
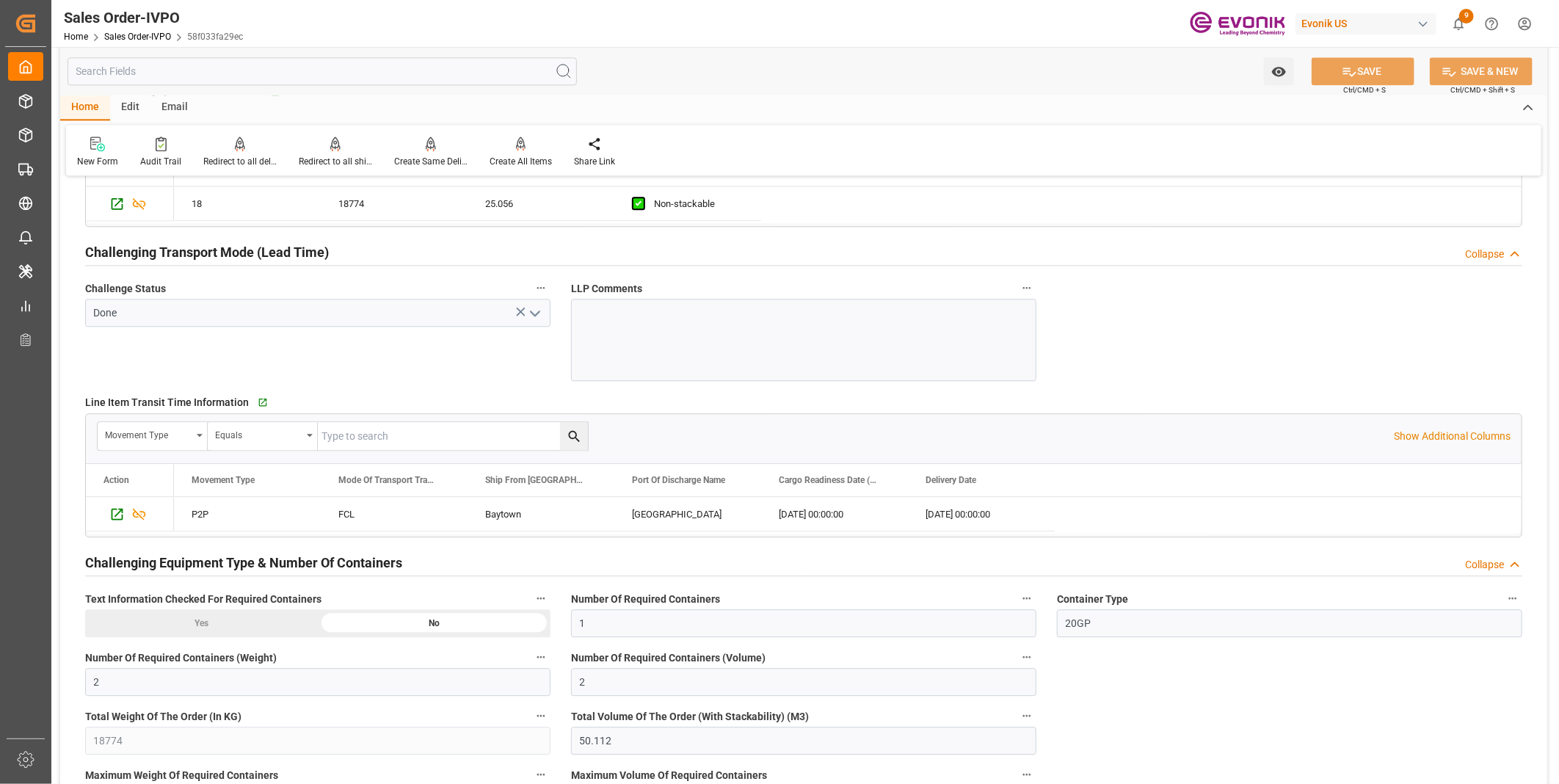
scroll to position [2198, 0]
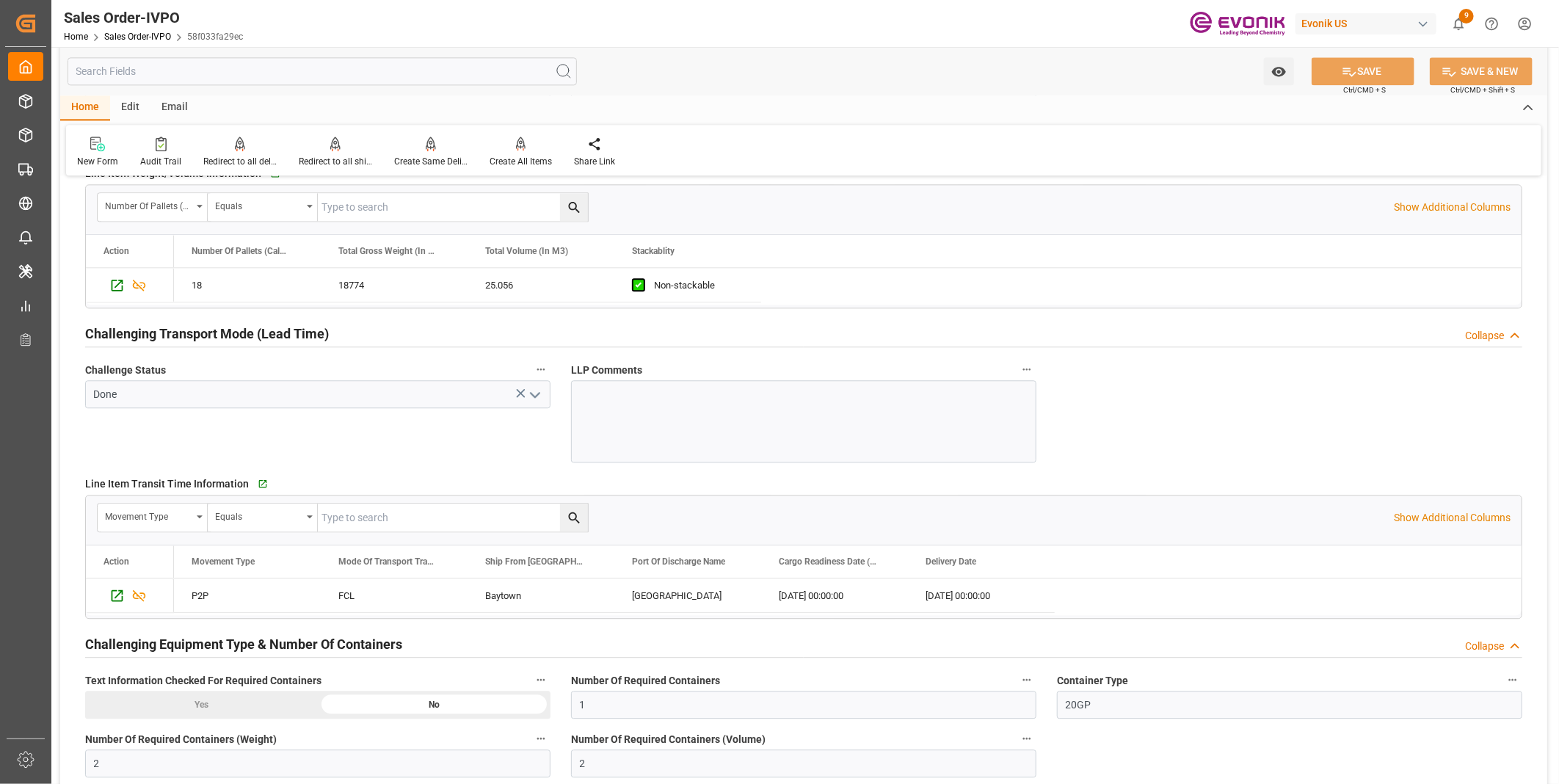
click at [797, 82] on div "Watch Option SAVE Ctrl/CMD + S SAVE & NEW Ctrl/CMD + Shift + S" at bounding box center [803, 71] width 1487 height 49
type input "+44 (0) 161 2304357Fax No.:"
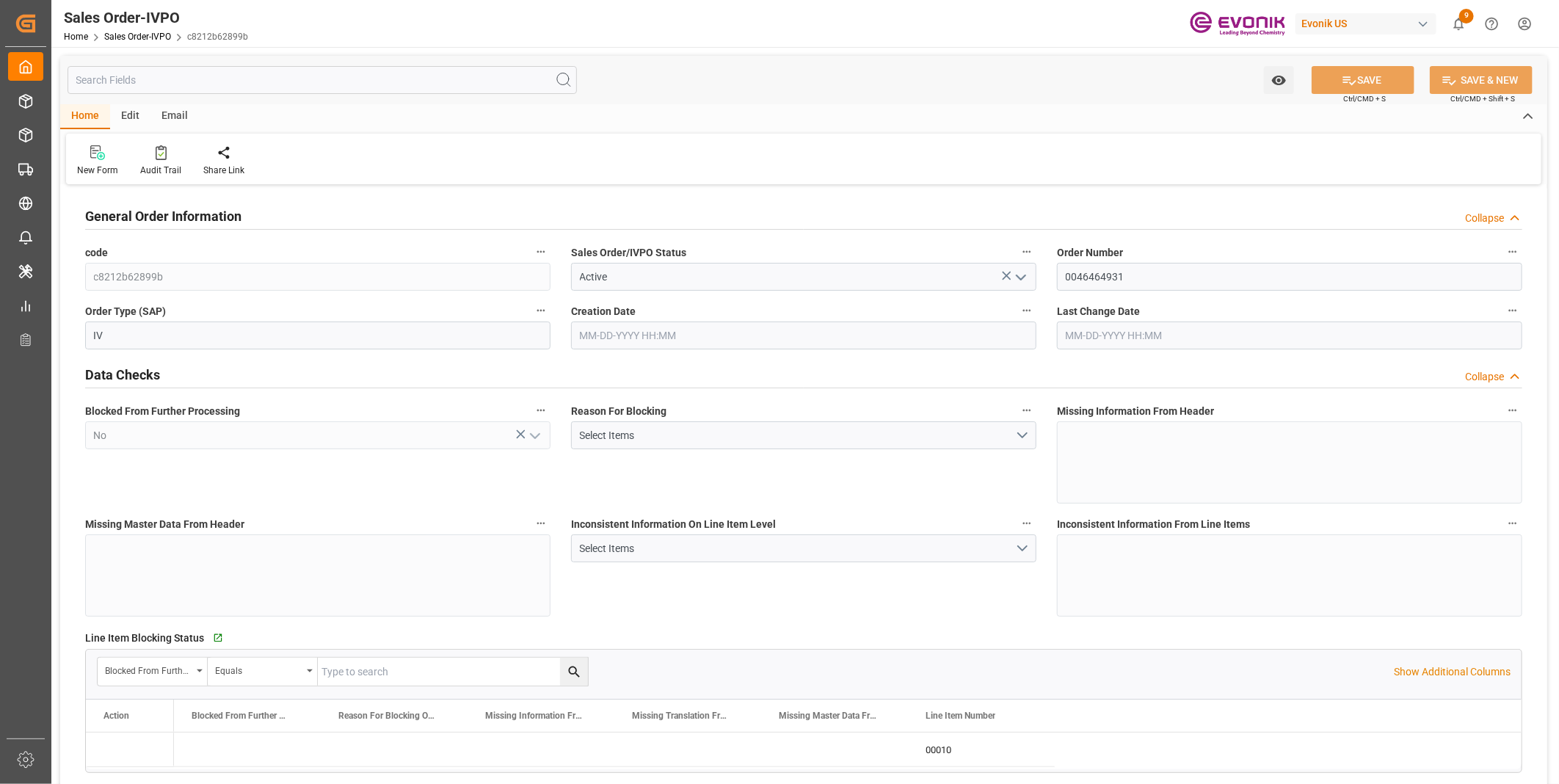
type input "GBSOU"
type input "+44 (0) 161 2304357Fax No.:"
type input "0"
type input "1"
type input "2"
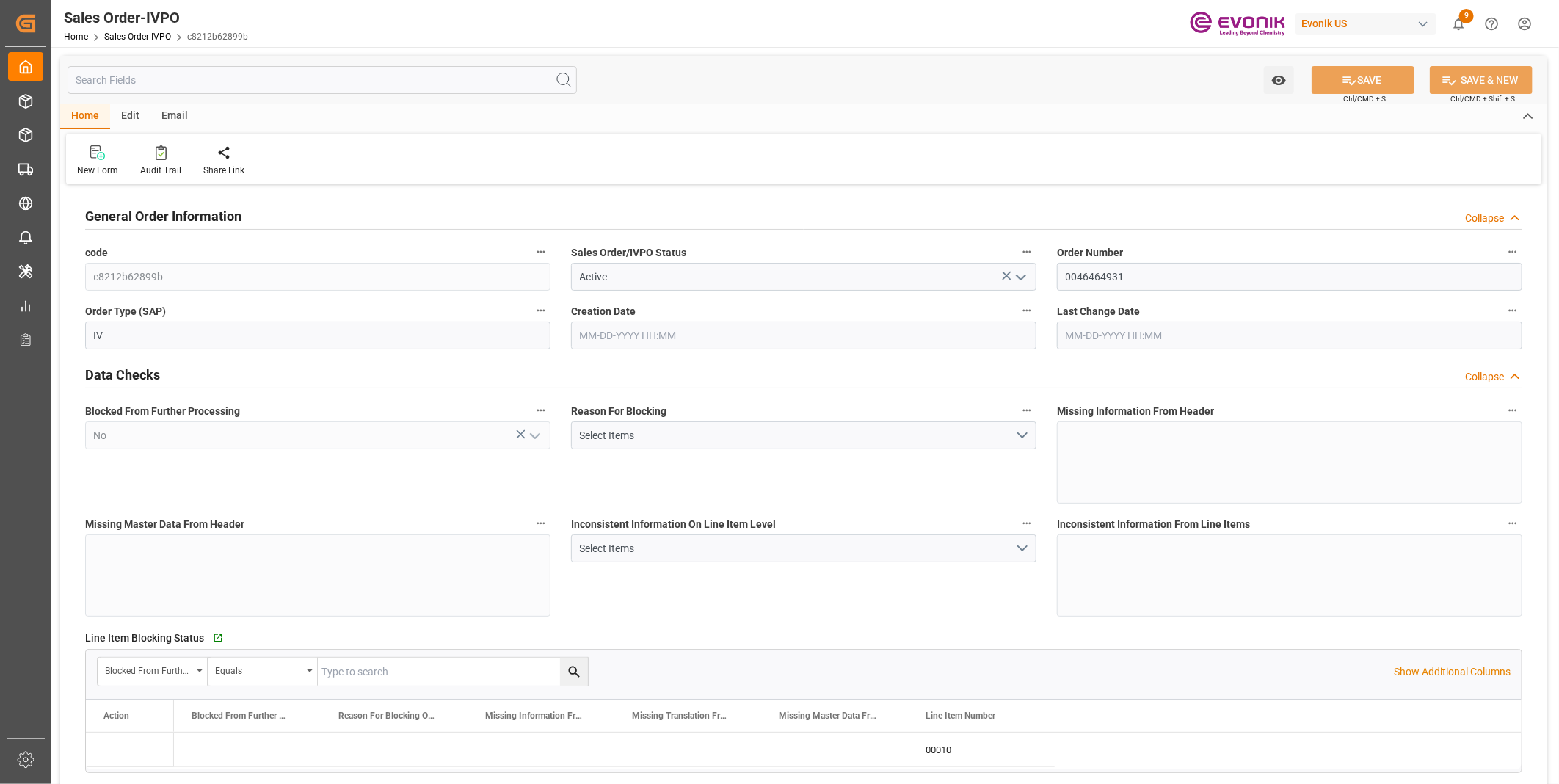
type input "2"
type input "18774"
type input "50.112"
type input "17000"
type input "30"
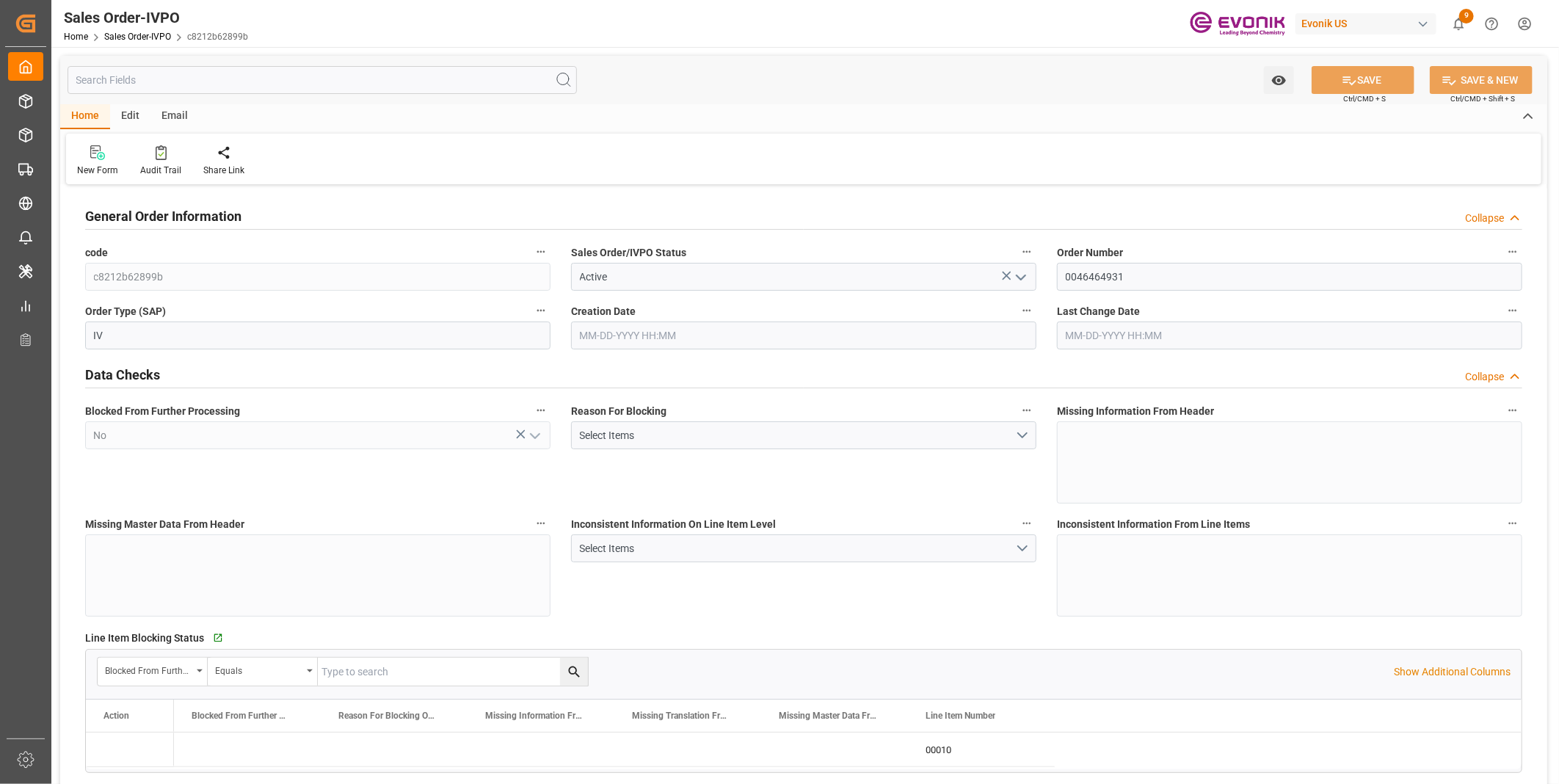
type input "07-22-2025 14:00"
type input "08-26-2025 19:21"
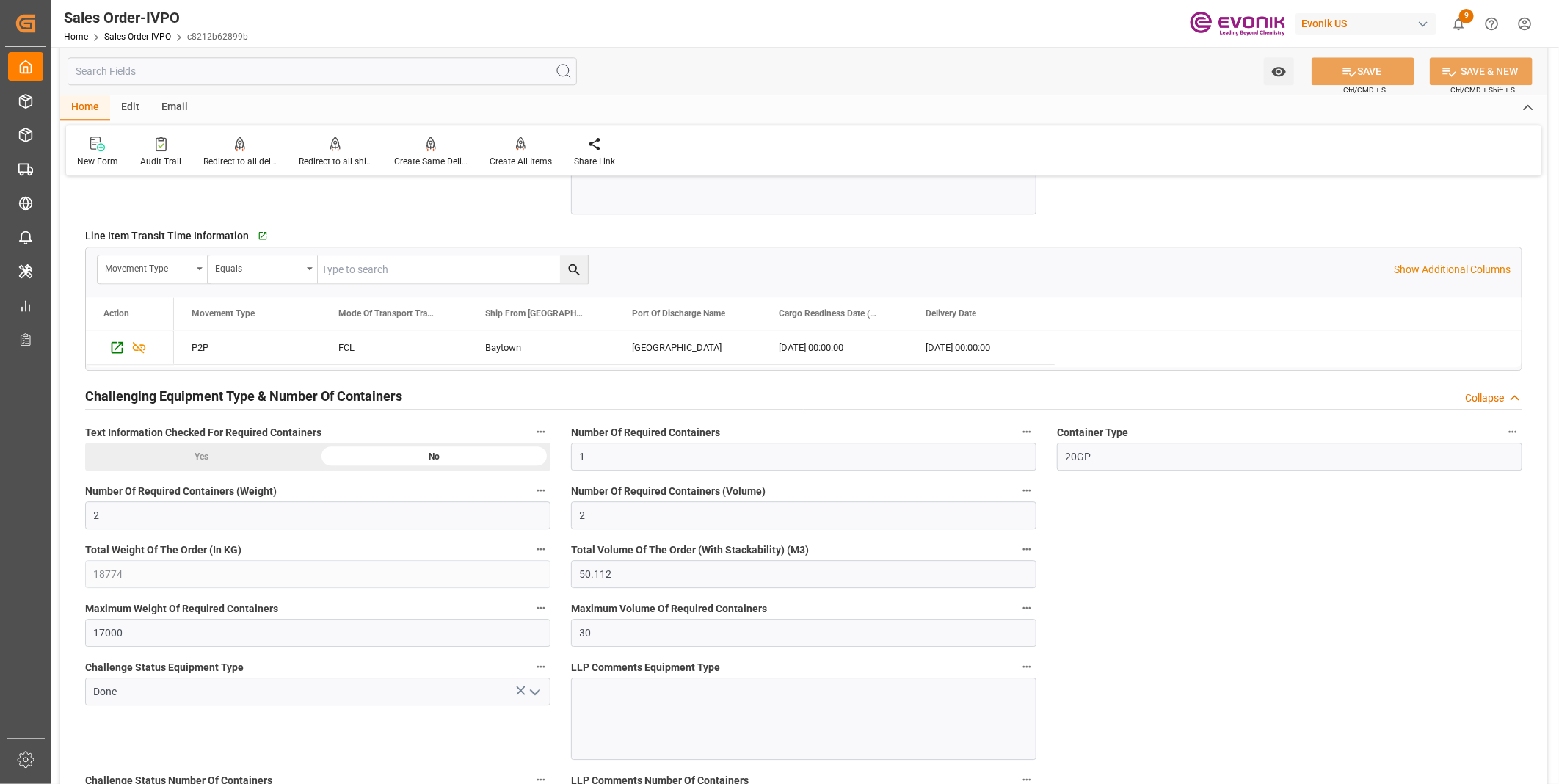
scroll to position [2364, 0]
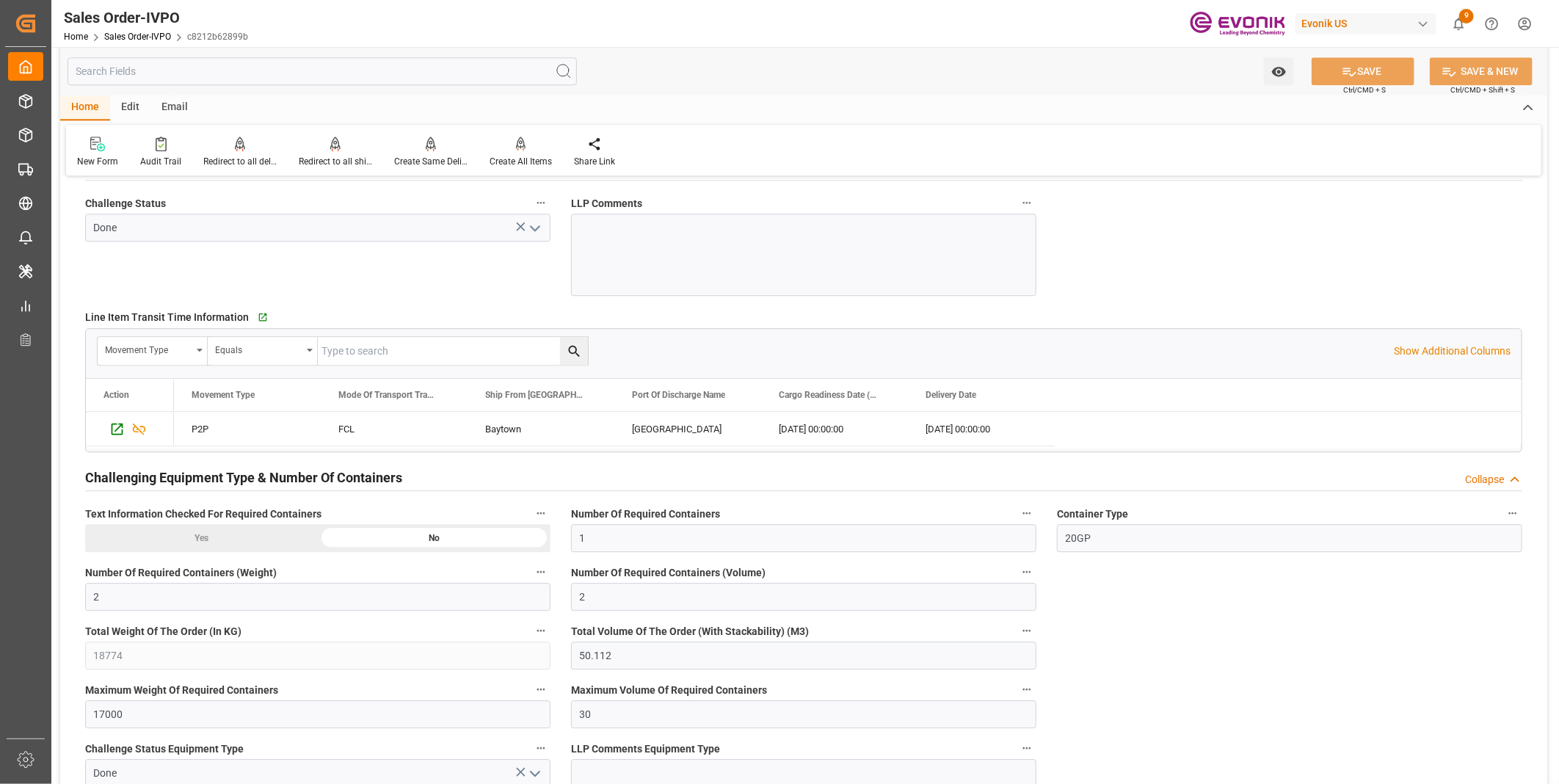
click at [904, 48] on div "Watch Option SAVE Ctrl/CMD + S SAVE & NEW Ctrl/CMD + Shift + S" at bounding box center [803, 71] width 1487 height 49
type input "+44 (0) 161 2304357Fax No.:"
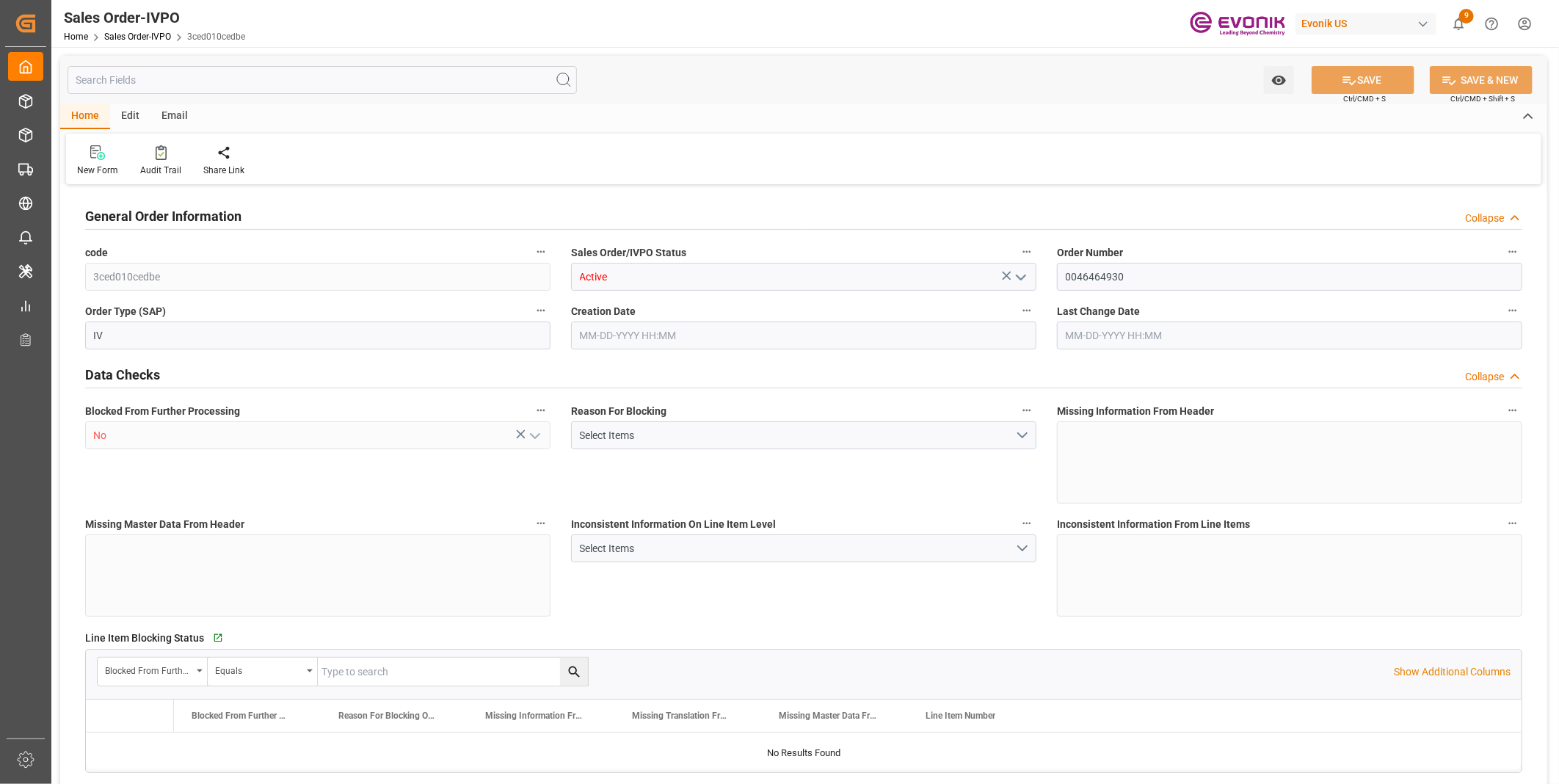
type input "GBSOU"
type input "+44 (0) 161 2304357Fax No.:"
type input "0"
type input "1"
type input "2"
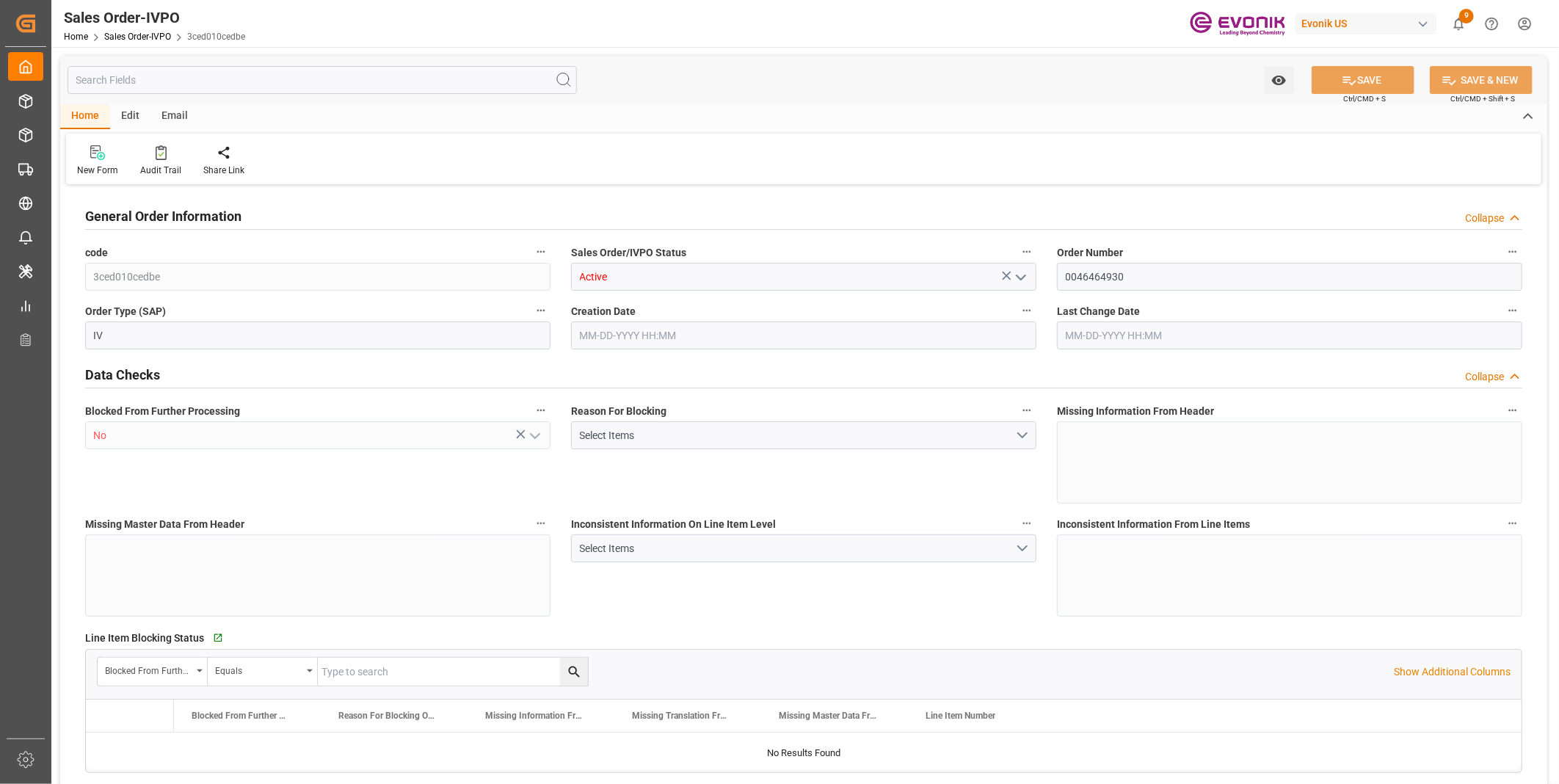
type input "2"
type input "18774"
type input "50.112"
type input "17000"
type input "30"
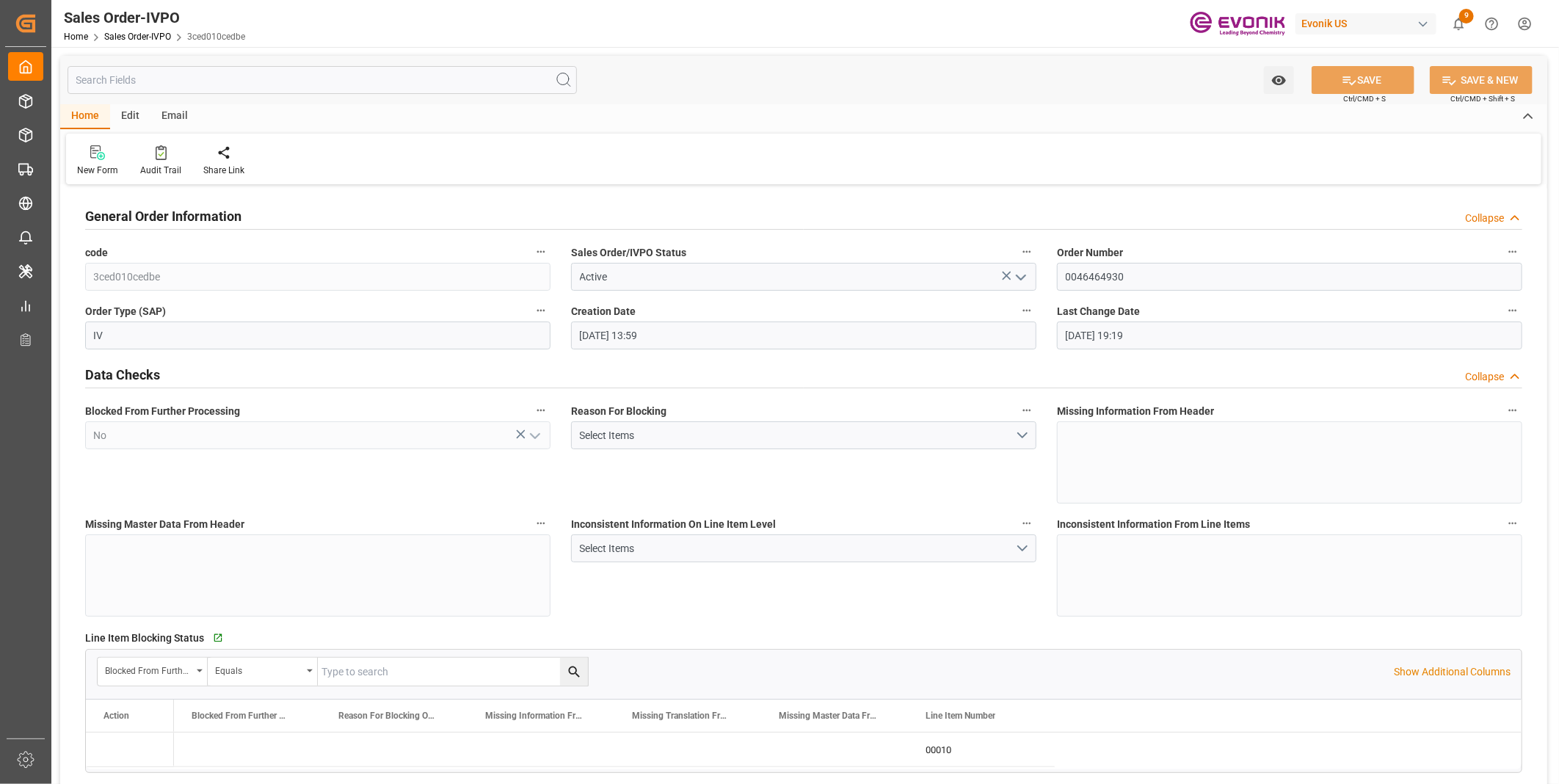
type input "[DATE] 13:59"
type input "[DATE] 19:19"
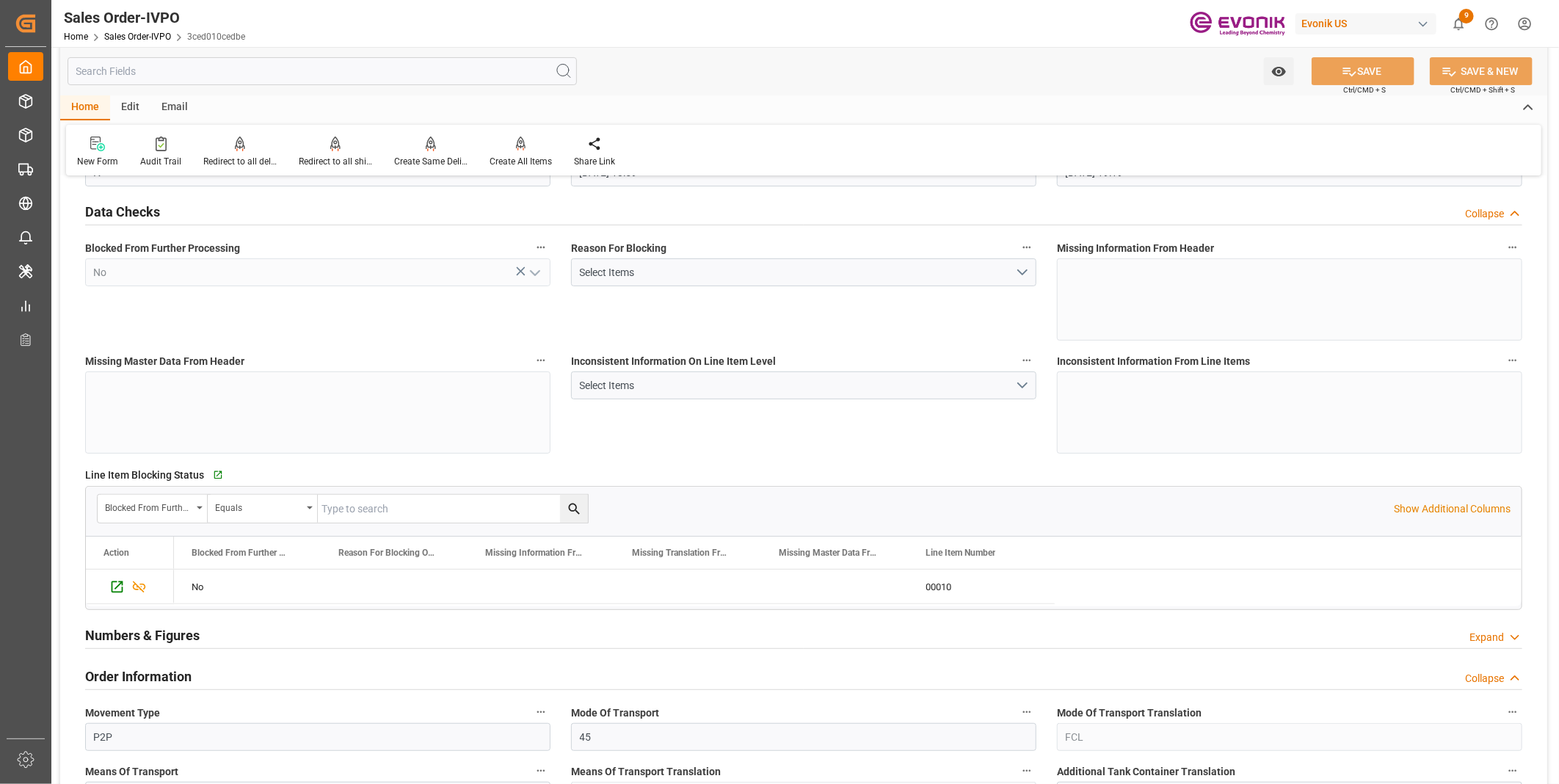
scroll to position [326, 0]
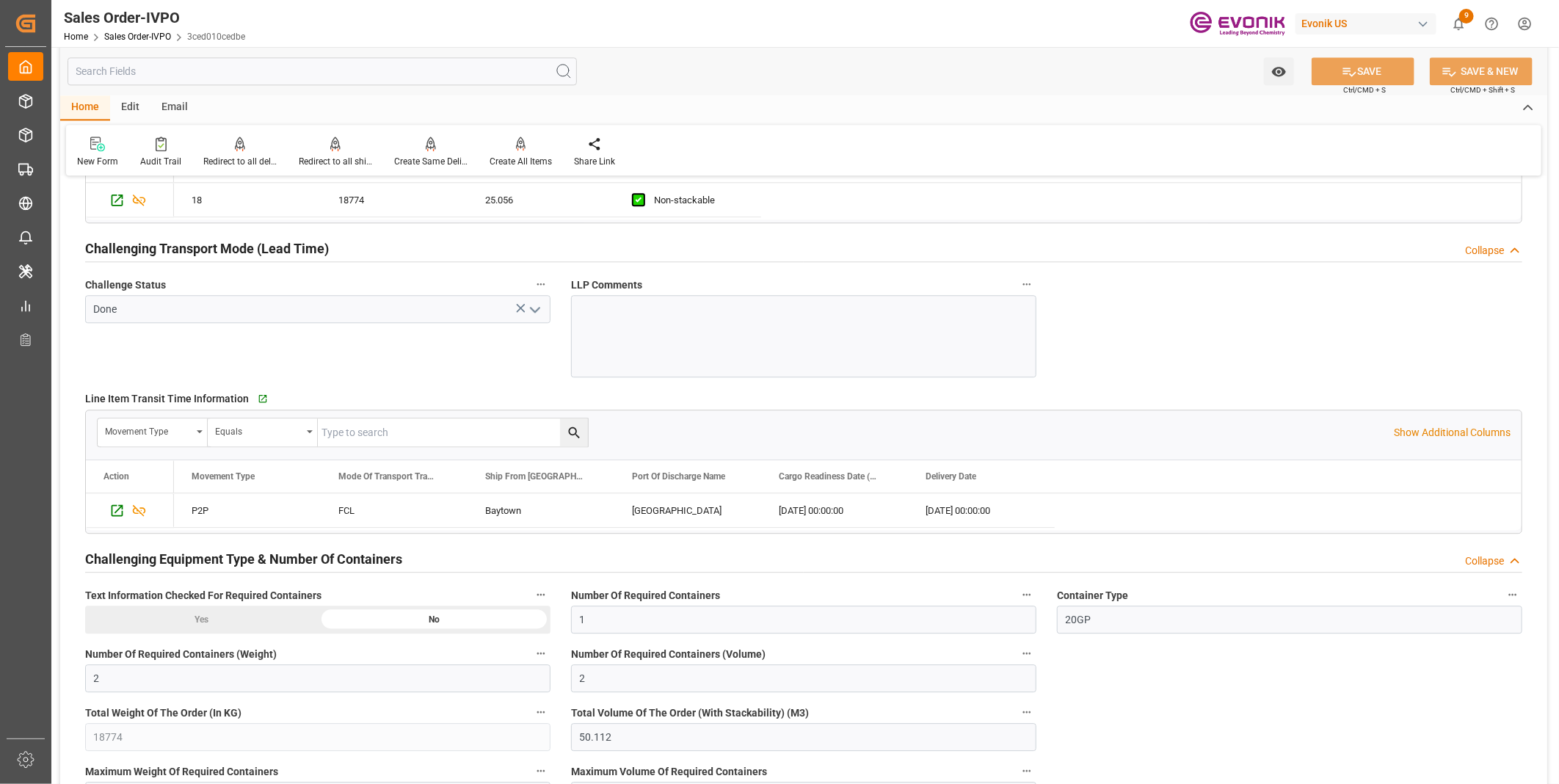
scroll to position [2445, 0]
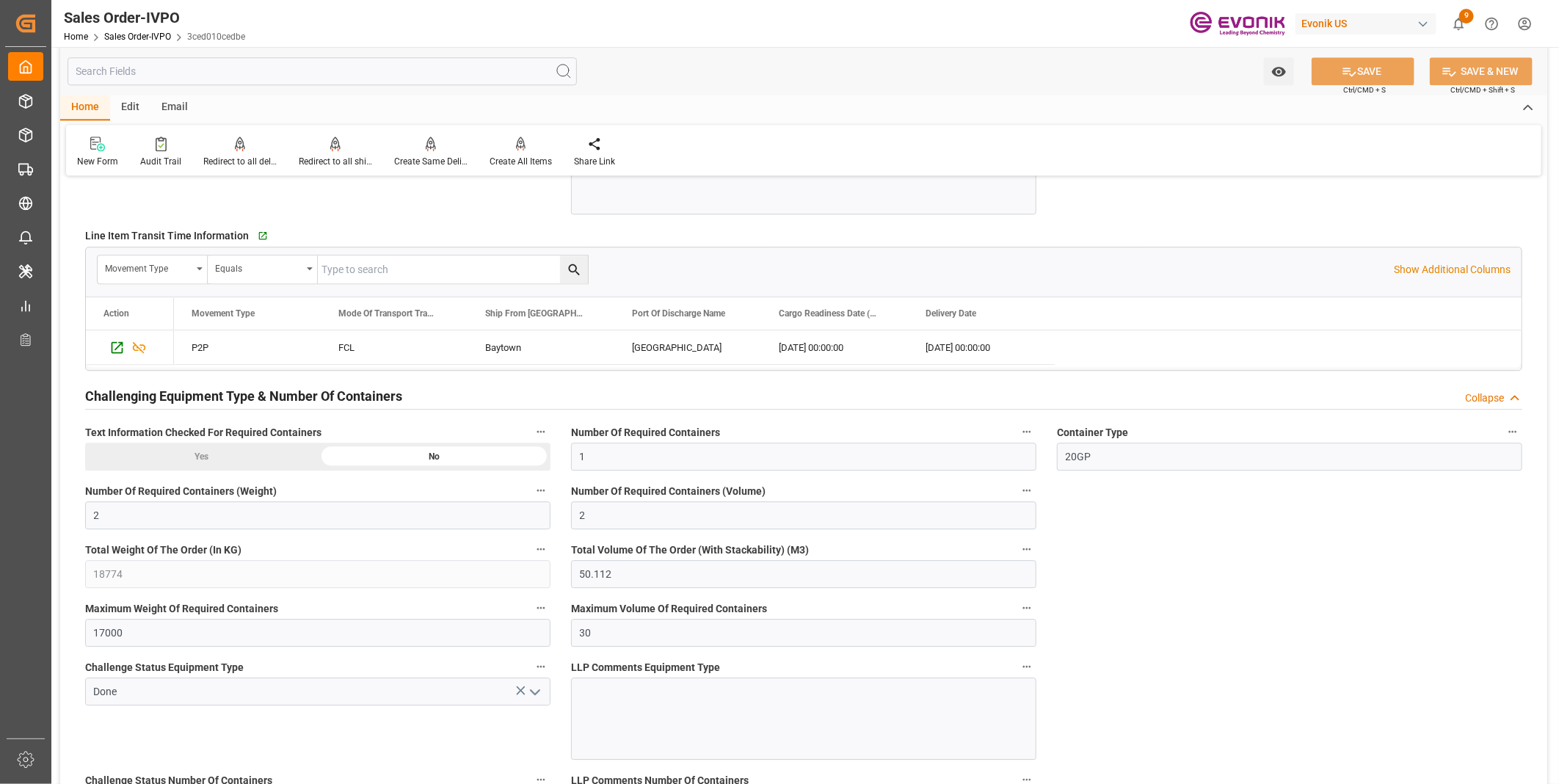
type input "+44 (0) 161 2304357Fax No.:"
